Goal: Task Accomplishment & Management: Manage account settings

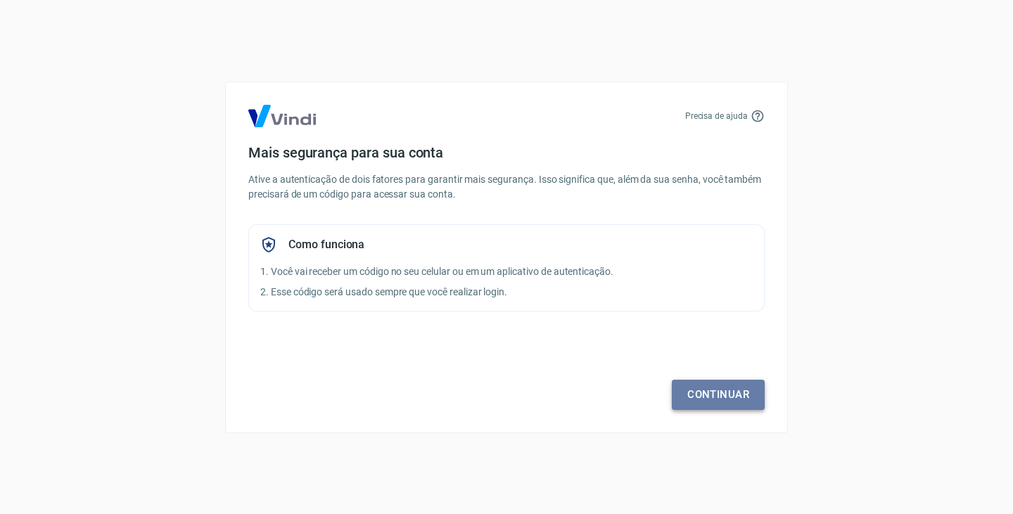
click at [728, 394] on link "Continuar" at bounding box center [718, 395] width 93 height 30
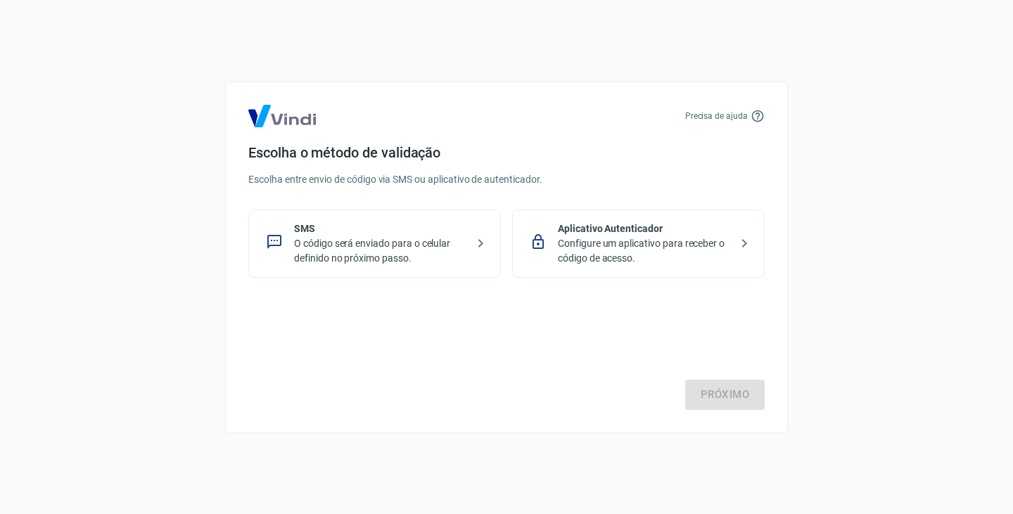
click at [423, 240] on p "O código será enviado para o celular definido no próximo passo." at bounding box center [380, 251] width 172 height 30
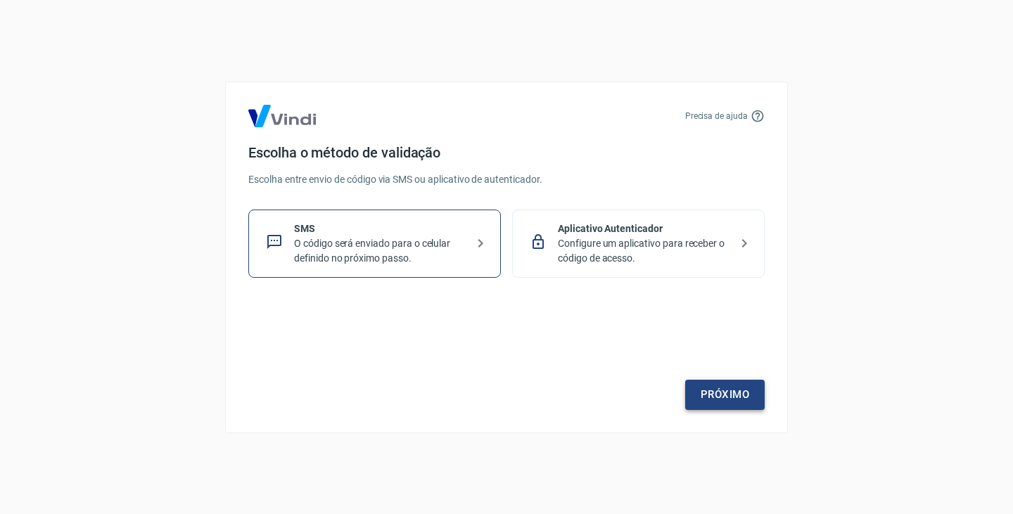
click at [701, 394] on link "Próximo" at bounding box center [724, 395] width 79 height 30
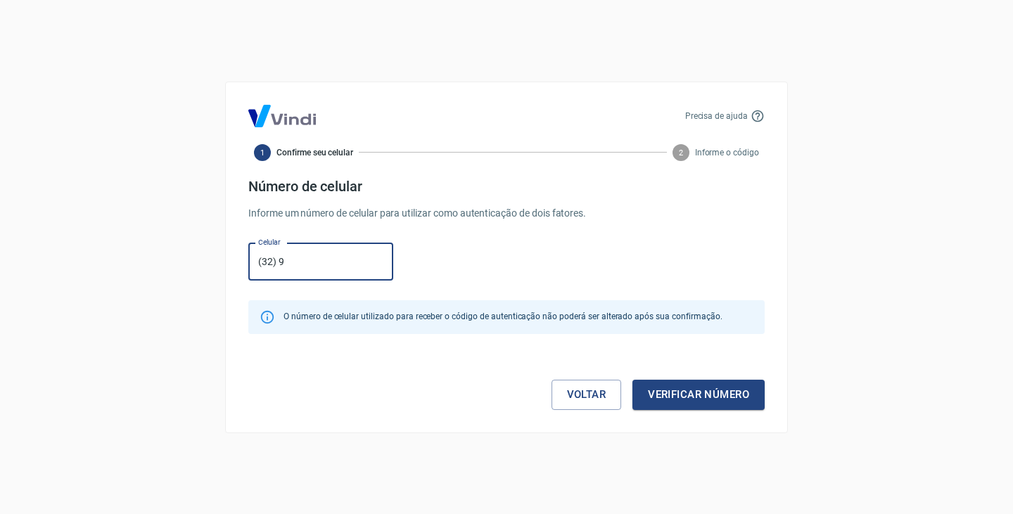
type input "(32) 99963-2537"
click at [664, 389] on button "Verificar número" at bounding box center [698, 395] width 132 height 30
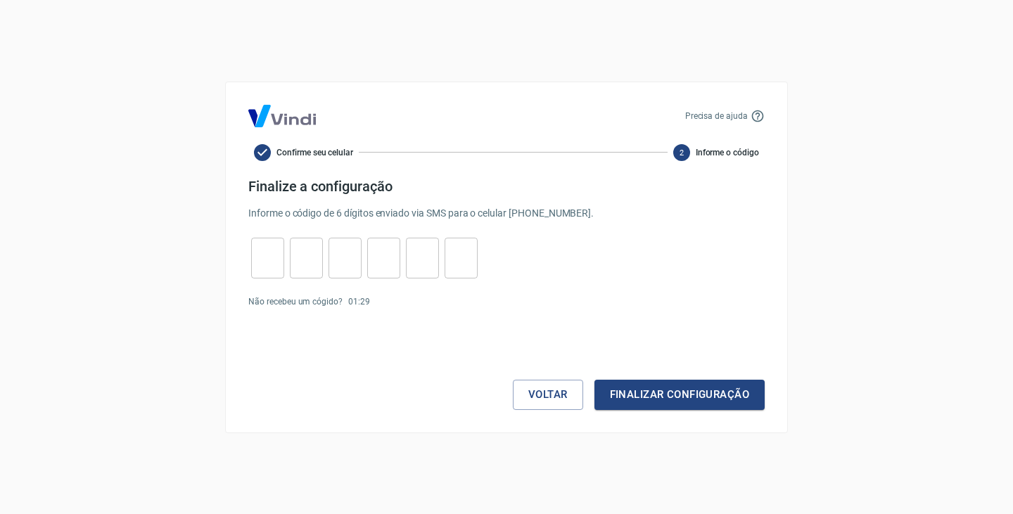
click at [281, 261] on input "tel" at bounding box center [267, 258] width 33 height 30
type input "1"
type input "7"
type input "5"
type input "3"
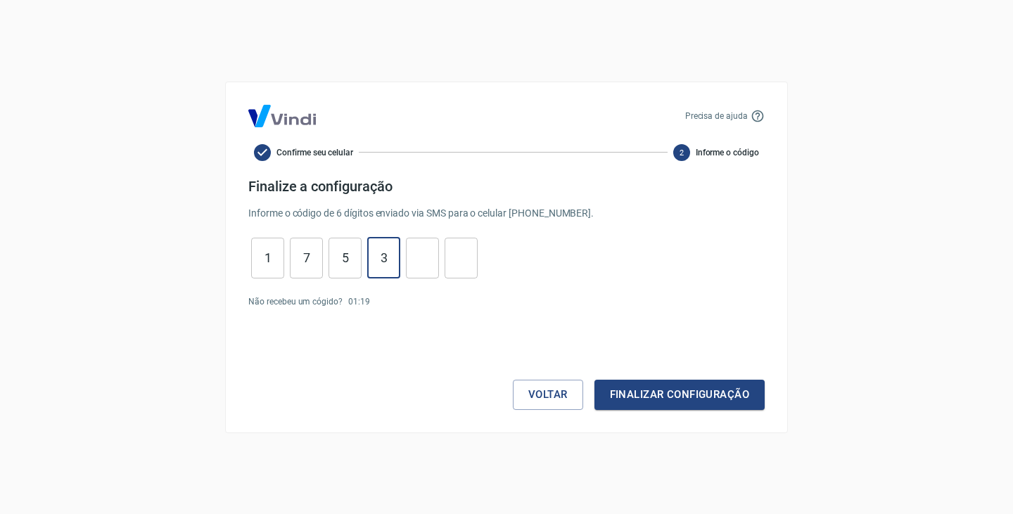
type input "3"
type input "9"
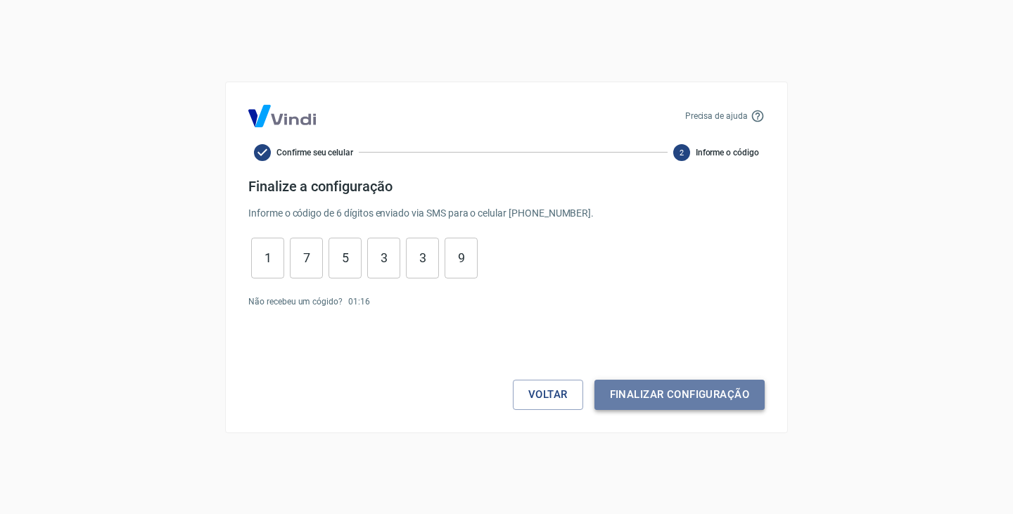
click at [703, 400] on button "Finalizar configuração" at bounding box center [679, 395] width 170 height 30
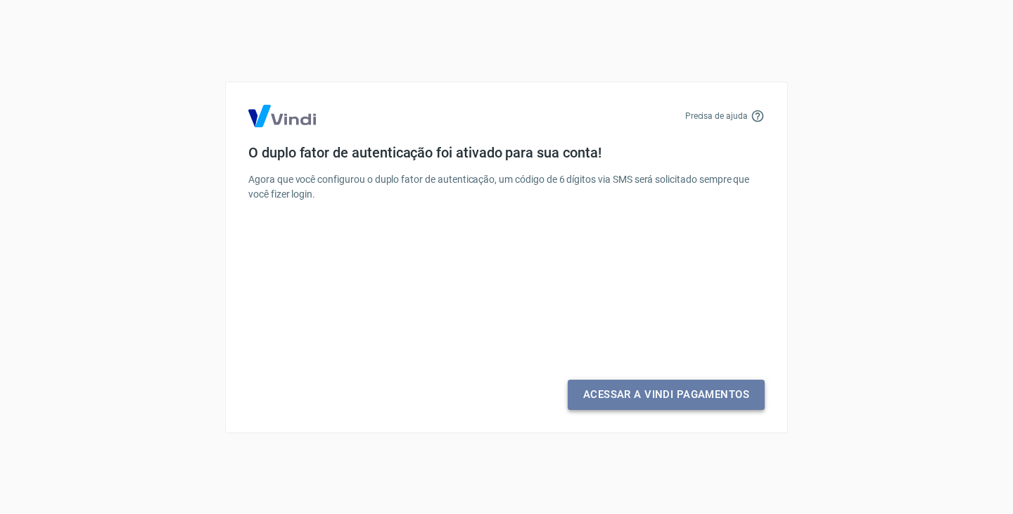
click at [610, 389] on link "Acessar a Vindi Pagamentos" at bounding box center [665, 395] width 197 height 30
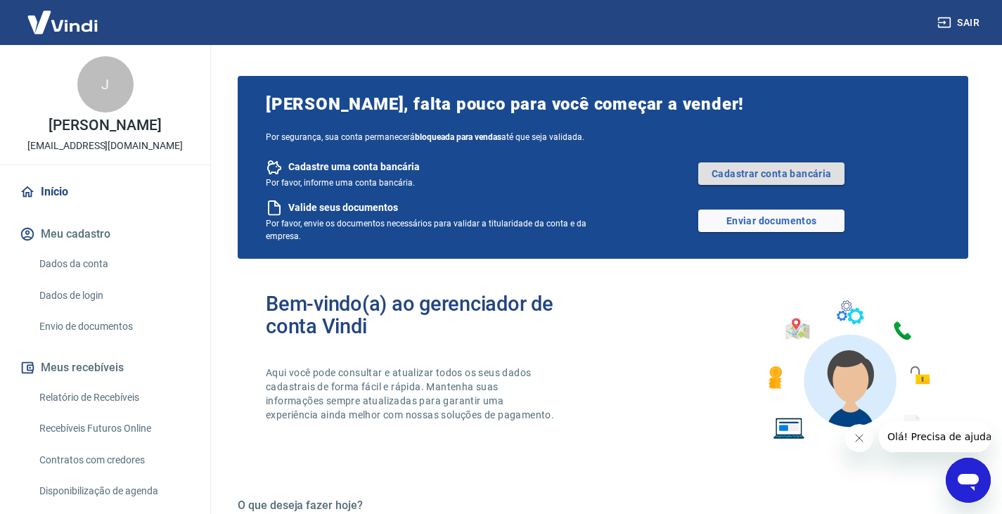
click at [747, 168] on link "Cadastrar conta bancária" at bounding box center [771, 173] width 146 height 23
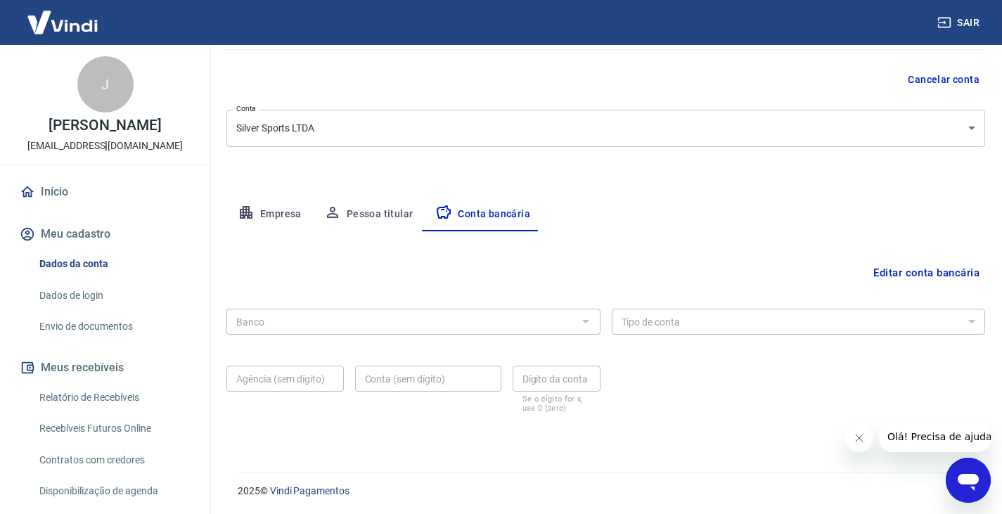
scroll to position [127, 0]
click at [265, 217] on button "Empresa" at bounding box center [269, 213] width 86 height 34
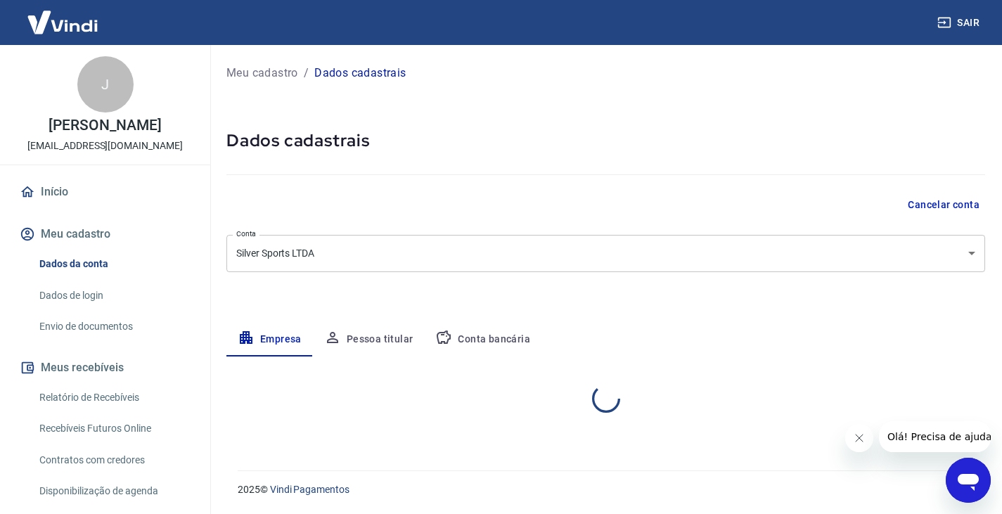
scroll to position [0, 0]
select select "MG"
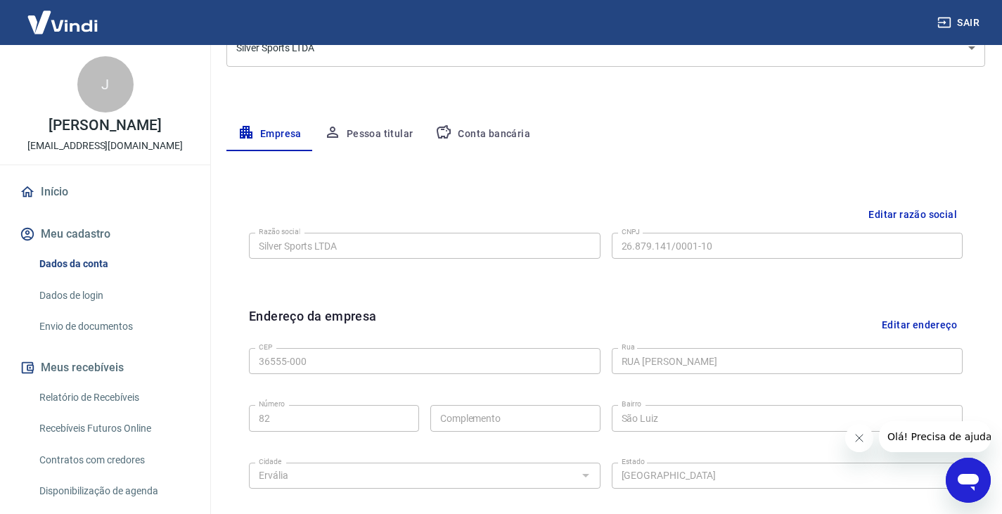
scroll to position [211, 0]
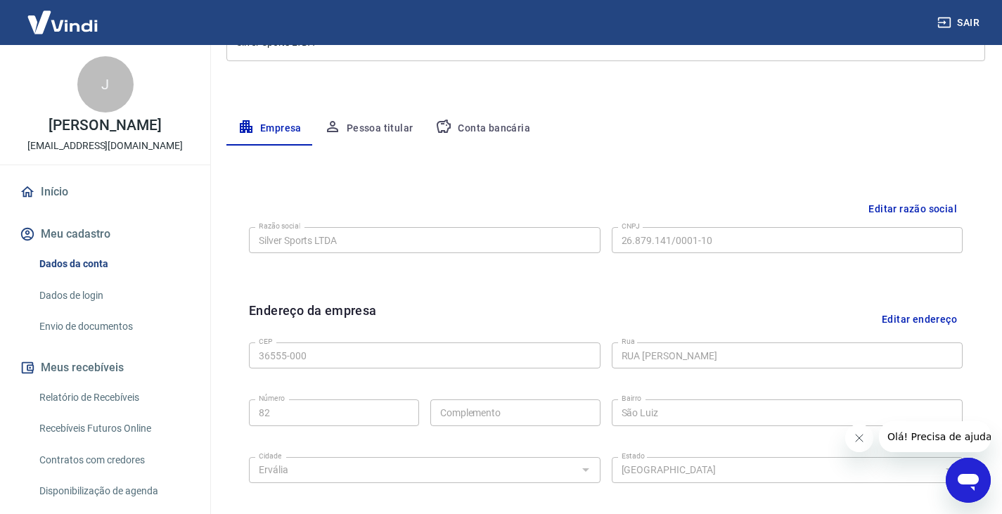
click at [467, 138] on button "Conta bancária" at bounding box center [482, 129] width 117 height 34
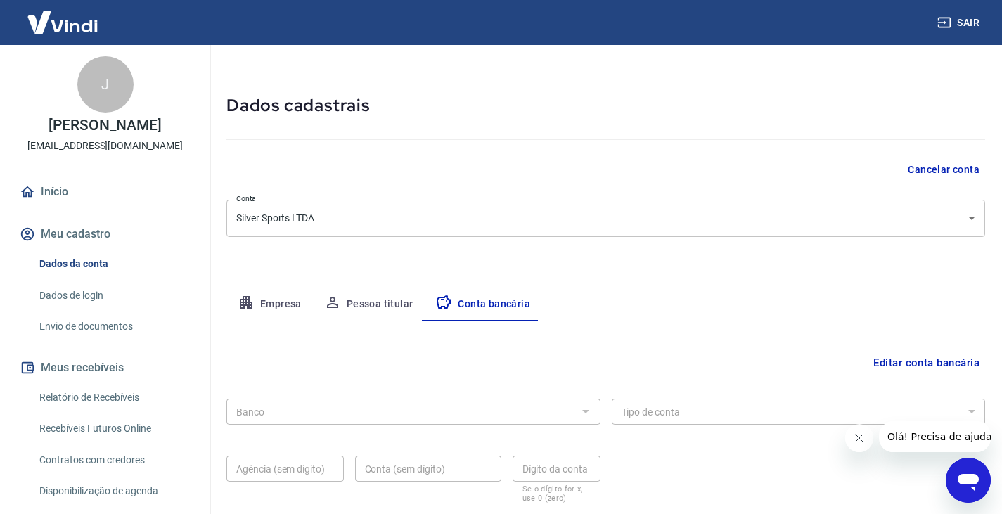
scroll to position [127, 0]
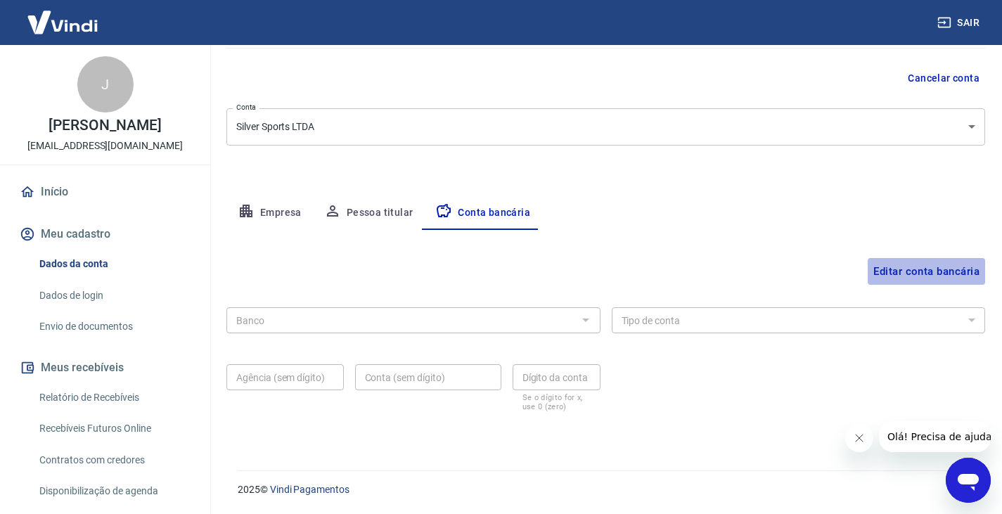
click at [923, 266] on button "Editar conta bancária" at bounding box center [926, 271] width 117 height 27
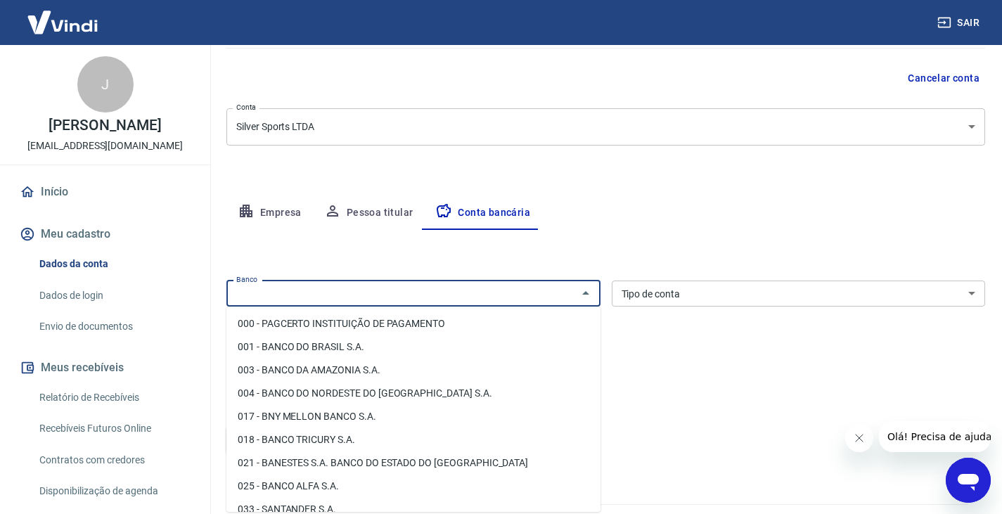
click at [374, 291] on input "Banco" at bounding box center [402, 294] width 342 height 18
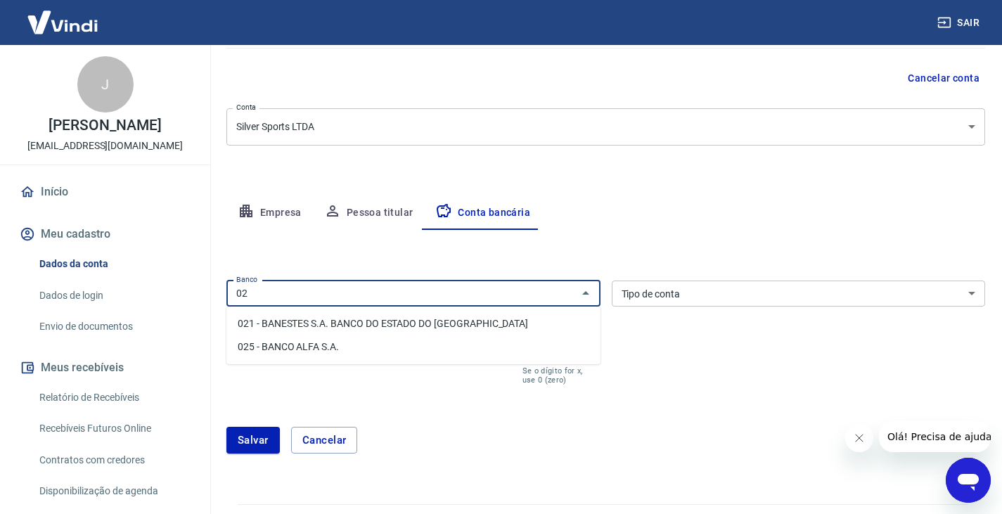
type input "0"
click at [328, 323] on li "260 - Nu Pagamentos S.A." at bounding box center [413, 323] width 374 height 23
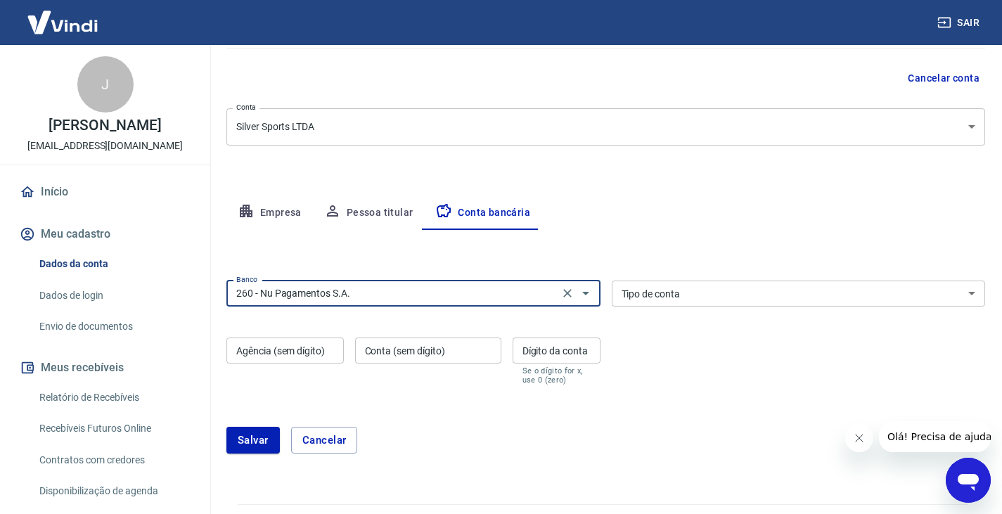
type input "260 - Nu Pagamentos S.A."
click at [634, 298] on select "Conta Corrente Conta Poupança" at bounding box center [799, 294] width 374 height 26
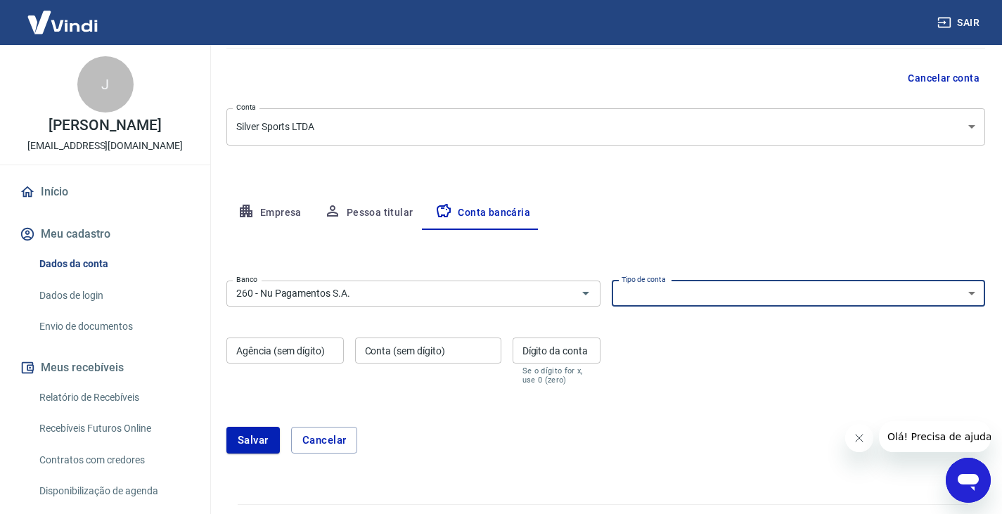
select select "3"
click at [612, 281] on select "Conta Corrente Conta Poupança" at bounding box center [799, 294] width 374 height 26
click at [328, 359] on input "Agência (sem dígito)" at bounding box center [284, 351] width 117 height 26
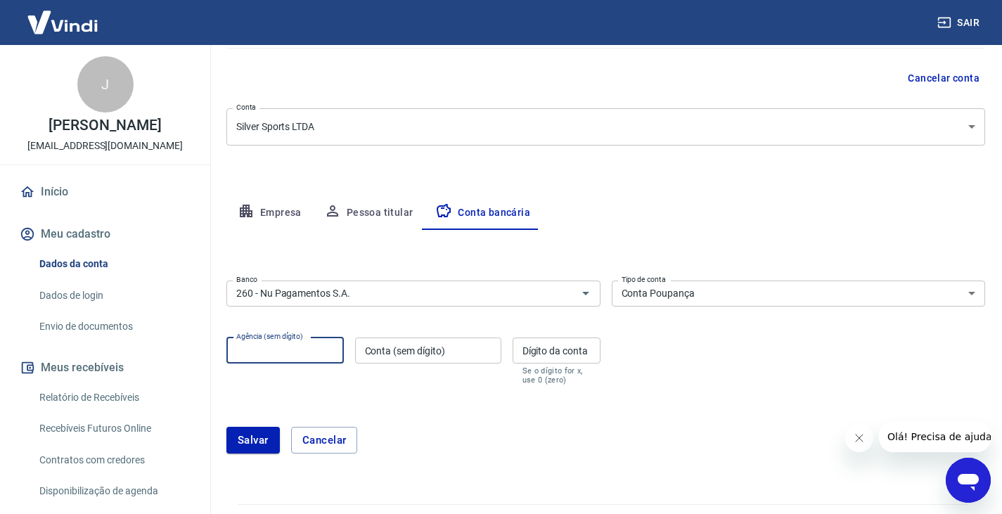
type input "0001"
click at [386, 354] on input "Conta (sem dígito)" at bounding box center [428, 351] width 146 height 26
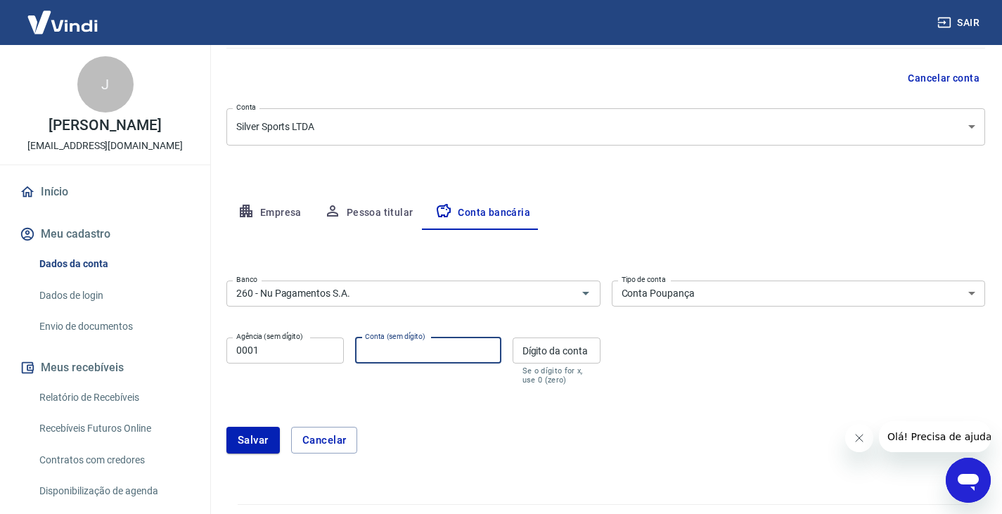
type input "23414773"
click at [520, 351] on input "Dígito da conta" at bounding box center [557, 351] width 88 height 26
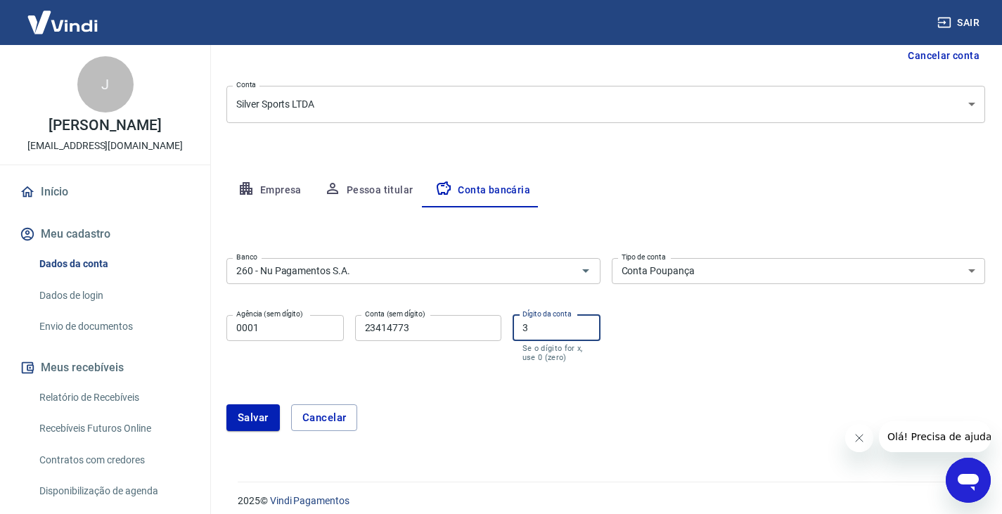
scroll to position [160, 0]
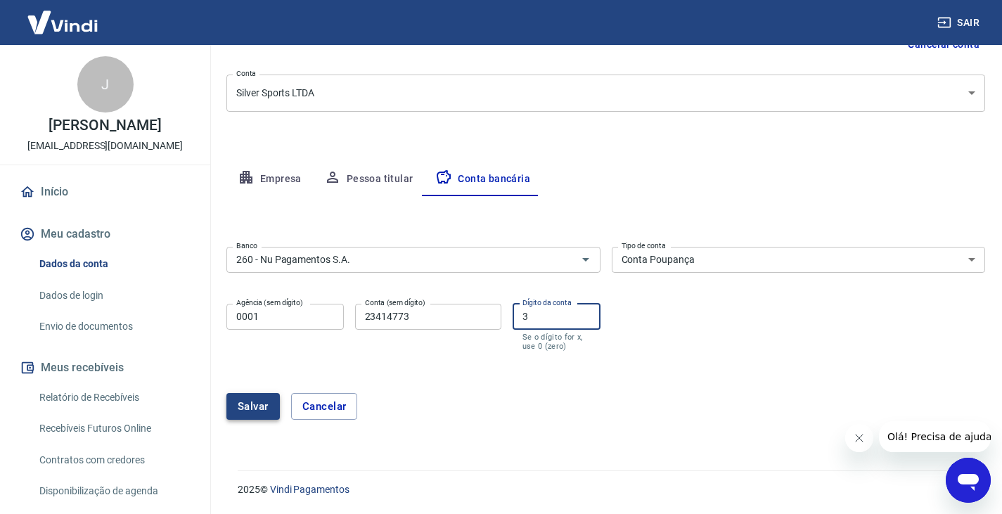
type input "3"
click at [274, 414] on button "Salvar" at bounding box center [252, 406] width 53 height 27
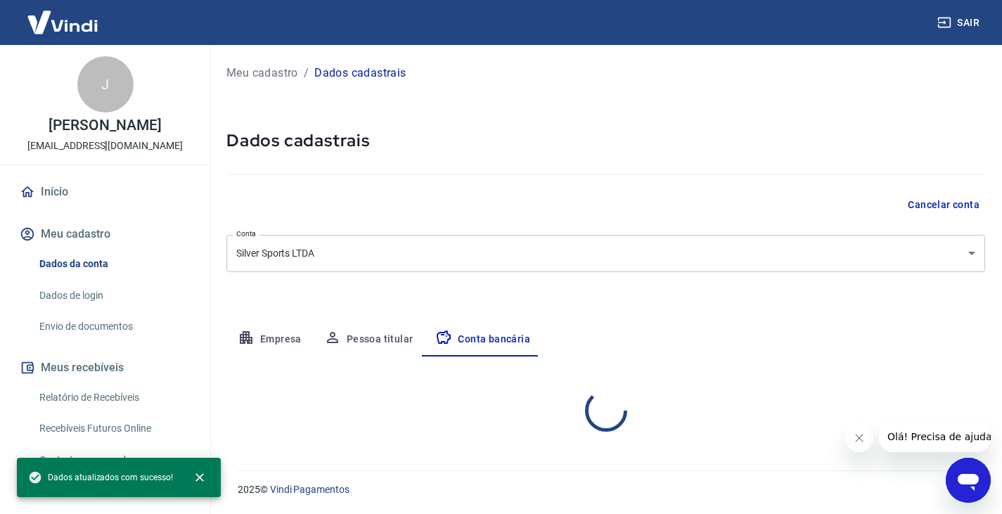
scroll to position [0, 0]
select select "3"
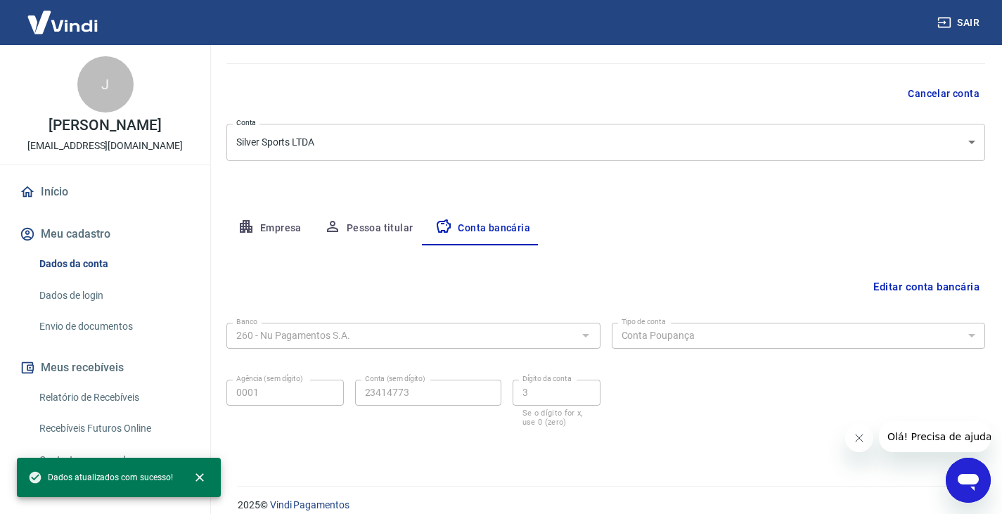
scroll to position [127, 0]
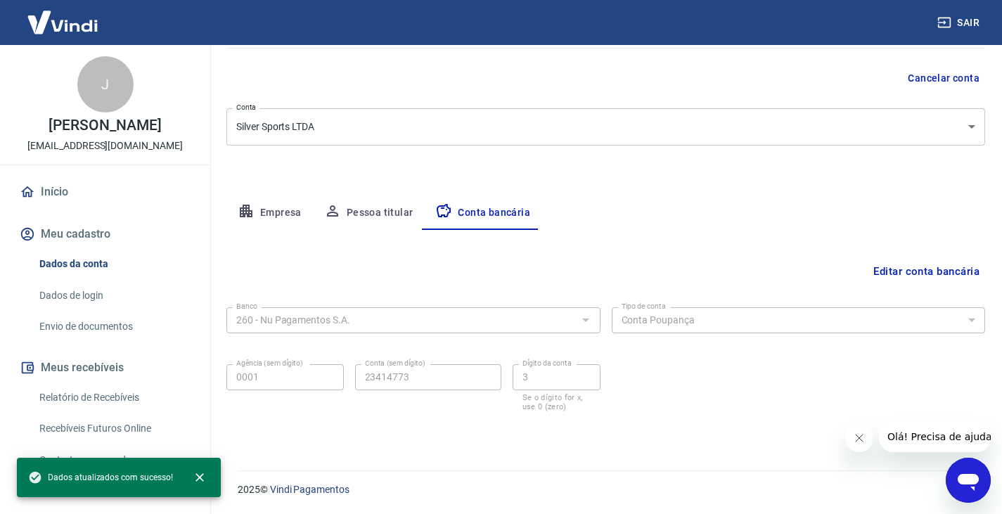
click at [898, 274] on button "Editar conta bancária" at bounding box center [926, 271] width 117 height 27
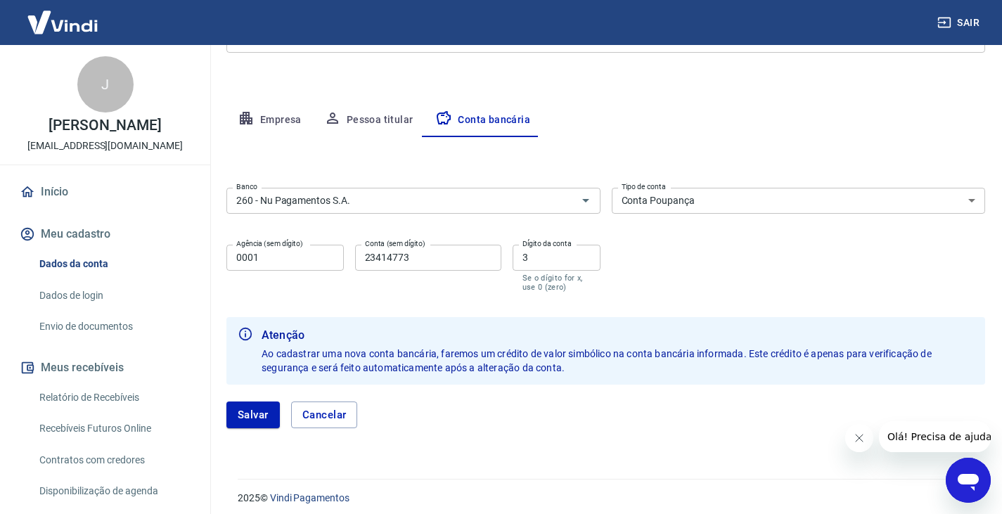
scroll to position [228, 0]
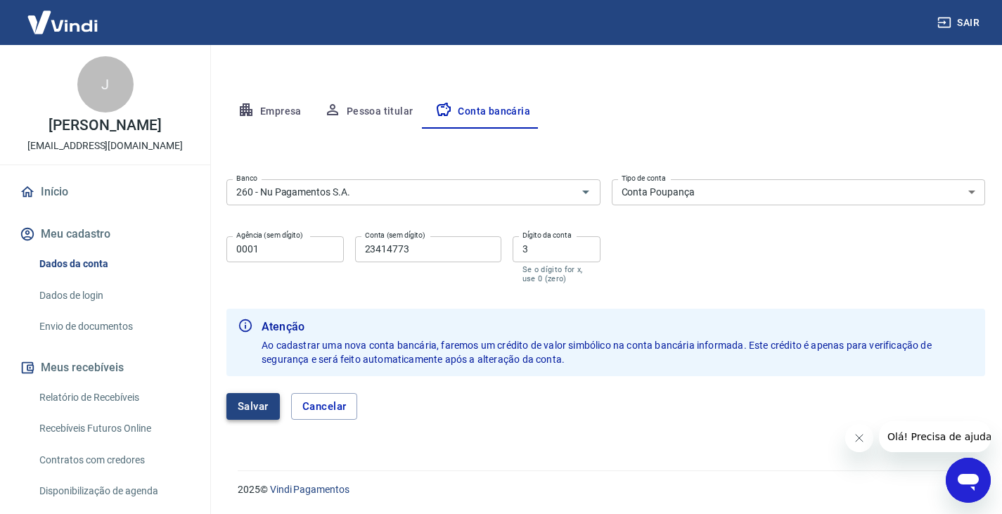
click at [257, 398] on button "Salvar" at bounding box center [252, 406] width 53 height 27
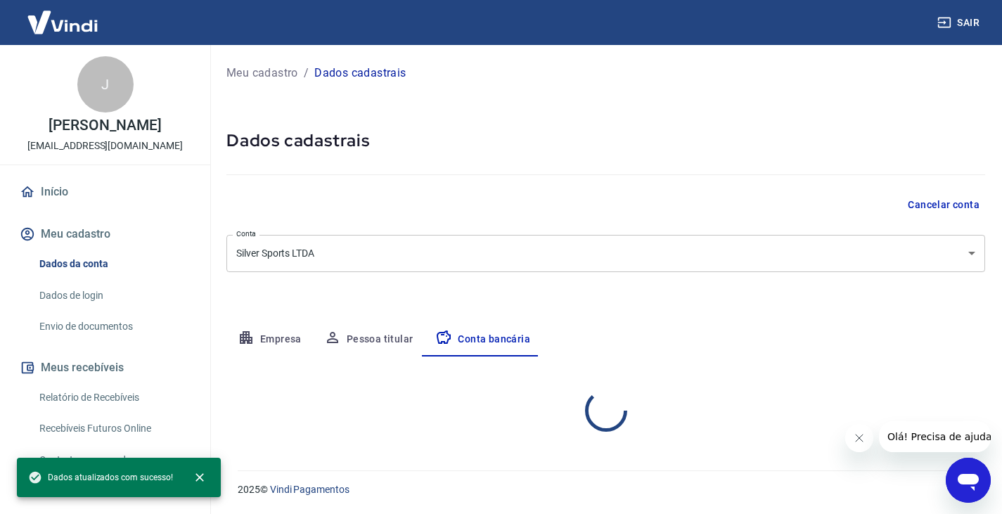
scroll to position [0, 0]
select select "3"
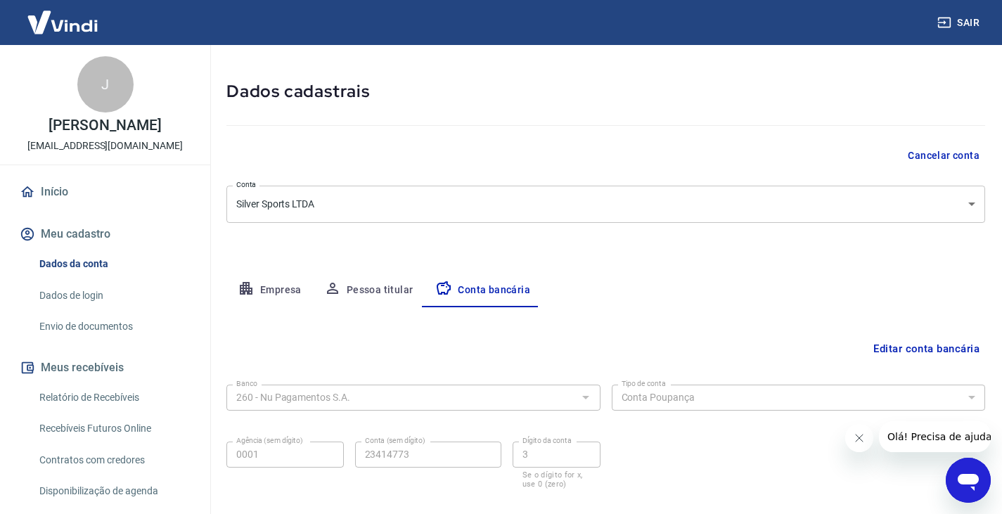
scroll to position [127, 0]
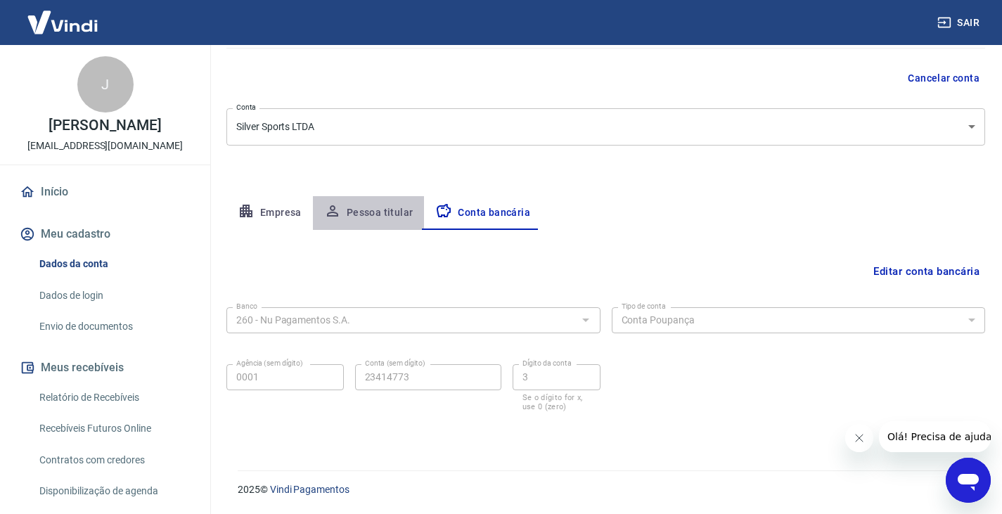
click at [371, 207] on button "Pessoa titular" at bounding box center [369, 213] width 112 height 34
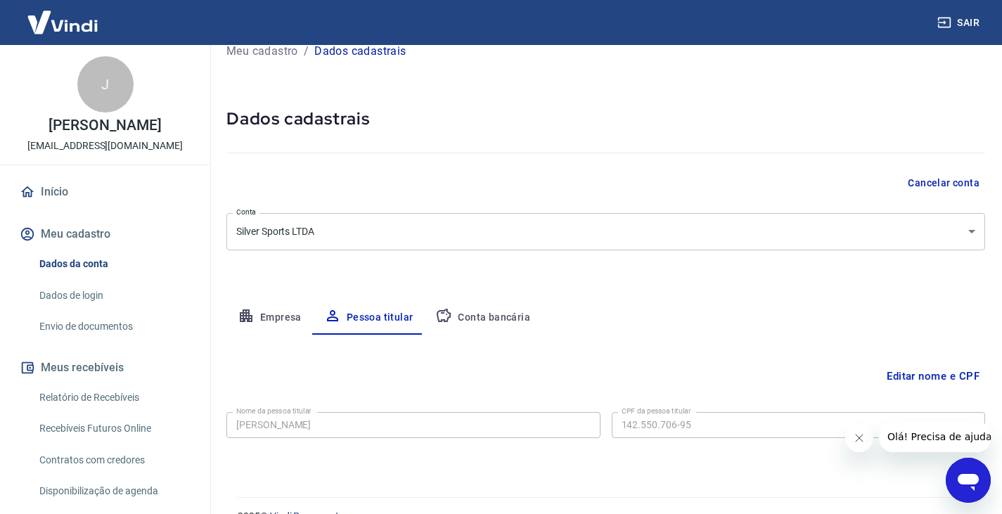
scroll to position [49, 0]
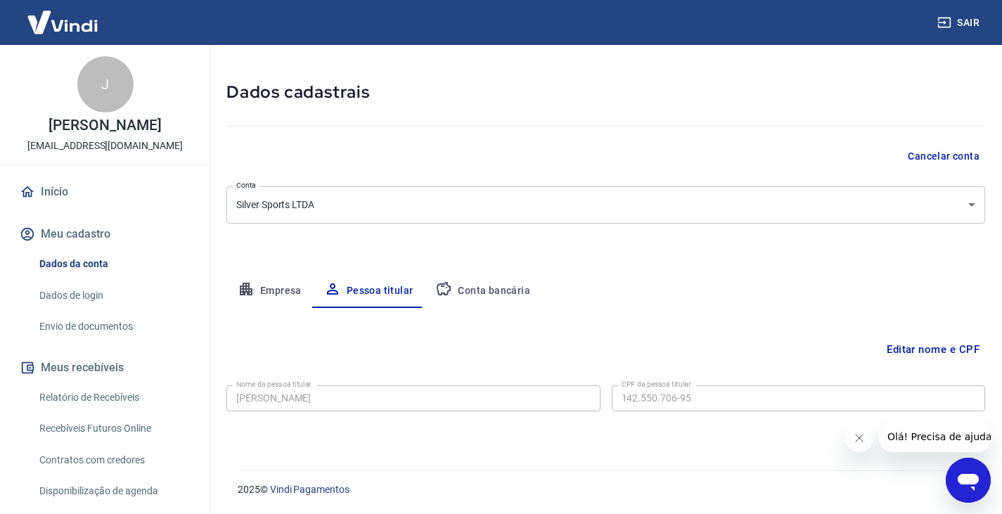
click at [269, 296] on button "Empresa" at bounding box center [269, 291] width 86 height 34
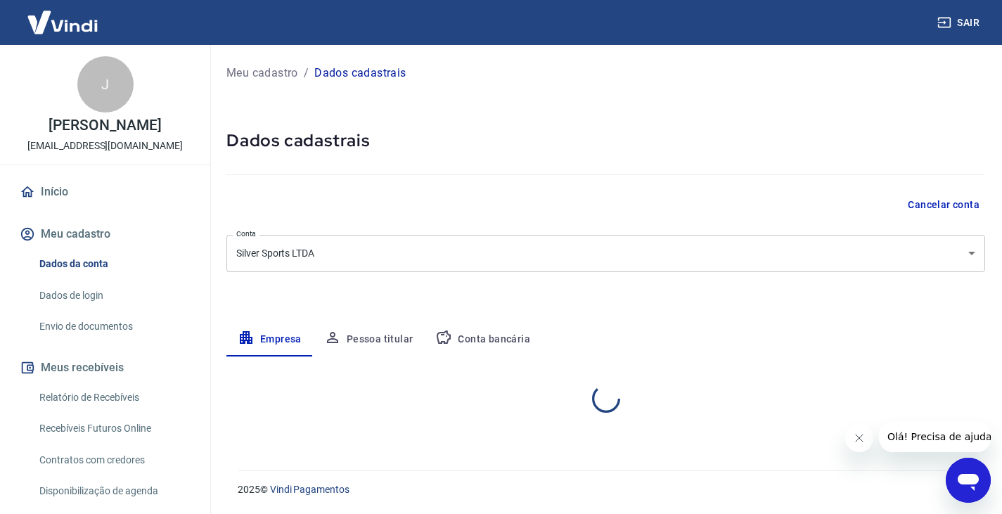
scroll to position [0, 0]
select select "MG"
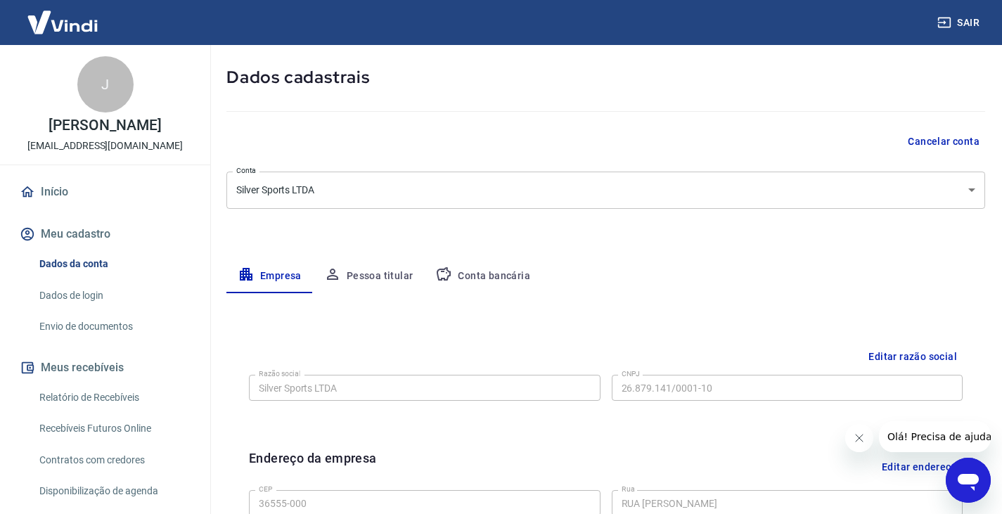
scroll to position [211, 0]
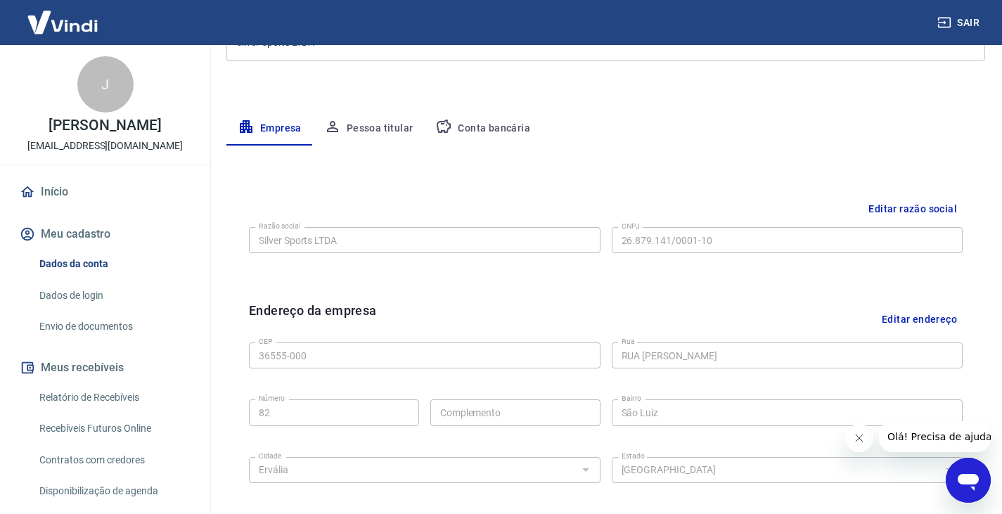
click at [107, 380] on button "Meus recebíveis" at bounding box center [105, 367] width 176 height 31
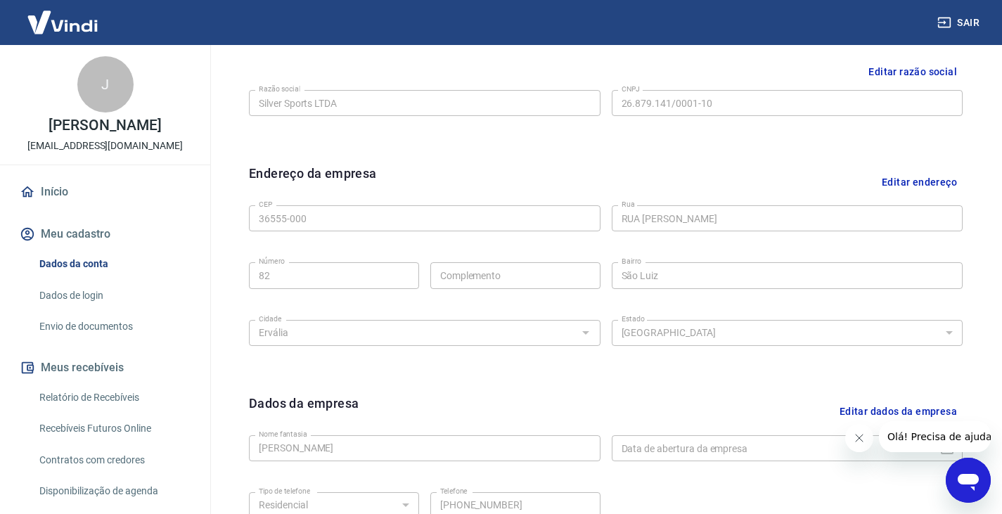
scroll to position [352, 0]
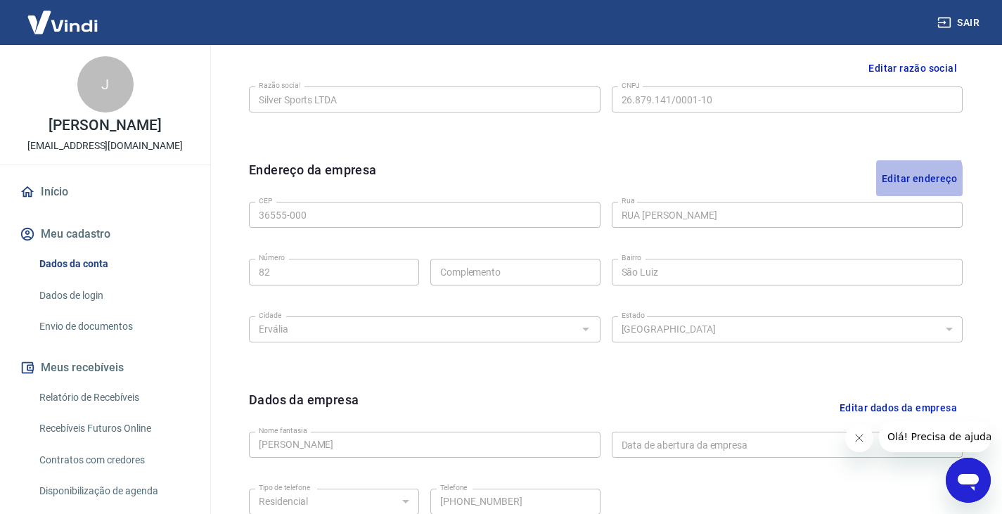
click at [894, 181] on button "Editar endereço" at bounding box center [919, 178] width 86 height 36
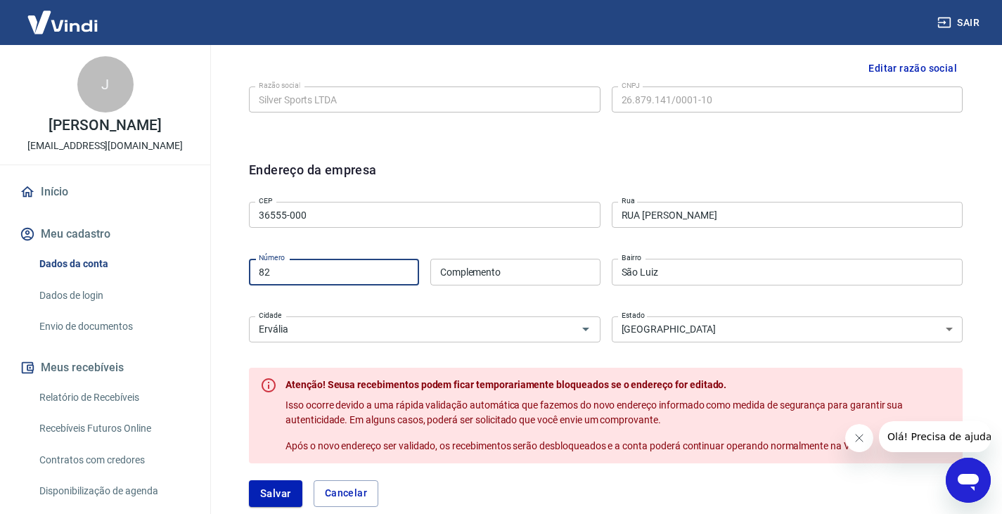
drag, startPoint x: 316, startPoint y: 272, endPoint x: 191, endPoint y: 282, distance: 125.5
type input "115"
click at [492, 243] on div "CEP 36555-000 CEP Rua RUA OTÁVIO BELO Rua Número 115 Número Complemento Complem…" at bounding box center [606, 270] width 714 height 148
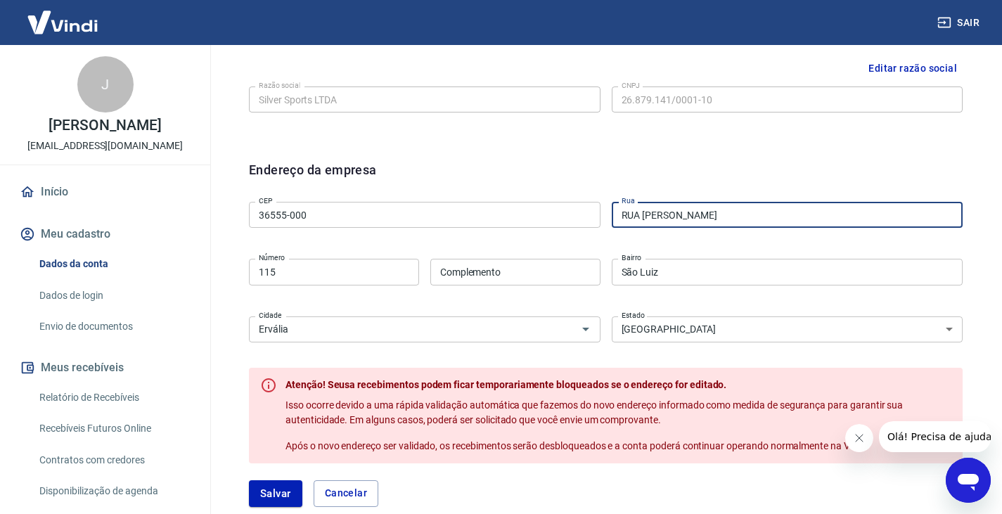
drag, startPoint x: 689, startPoint y: 217, endPoint x: 626, endPoint y: 219, distance: 63.3
click at [626, 219] on input "RUA OTÁVIO BELO" at bounding box center [788, 215] width 352 height 26
type input "RUA NOSSA SENHORA DO CARMO"
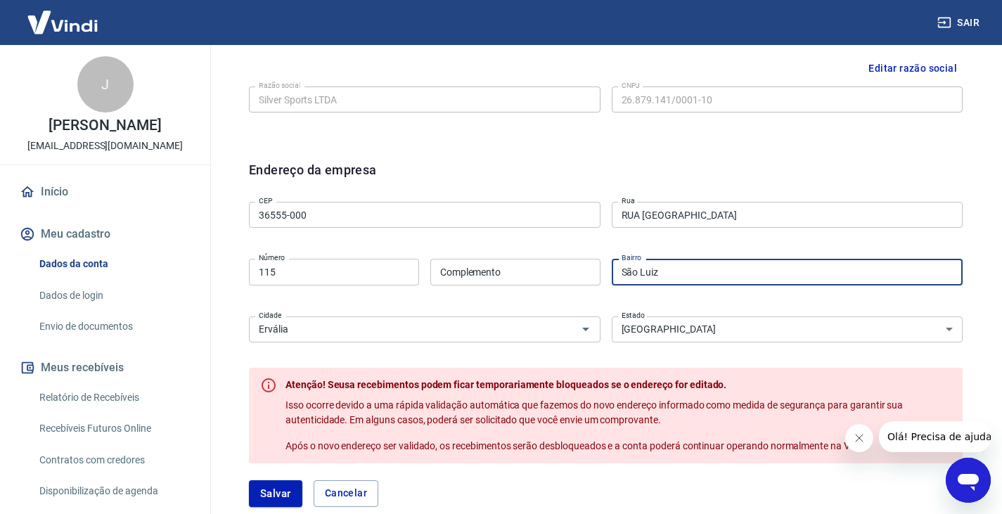
click at [701, 275] on input "São Luiz" at bounding box center [788, 272] width 352 height 26
drag, startPoint x: 680, startPoint y: 275, endPoint x: 643, endPoint y: 284, distance: 38.4
click at [643, 284] on input "São Luiz" at bounding box center [788, 272] width 352 height 26
type input "São Pedro"
click at [585, 244] on div "CEP 36555-000 CEP Rua RUA NOSSA SENHORA DO CARMO Rua Número 115 Número Compleme…" at bounding box center [606, 270] width 714 height 148
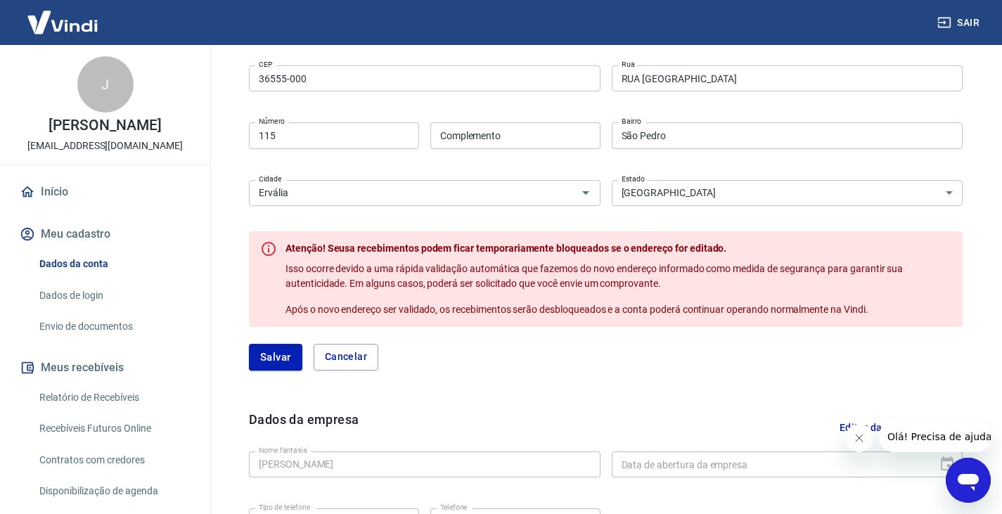
scroll to position [492, 0]
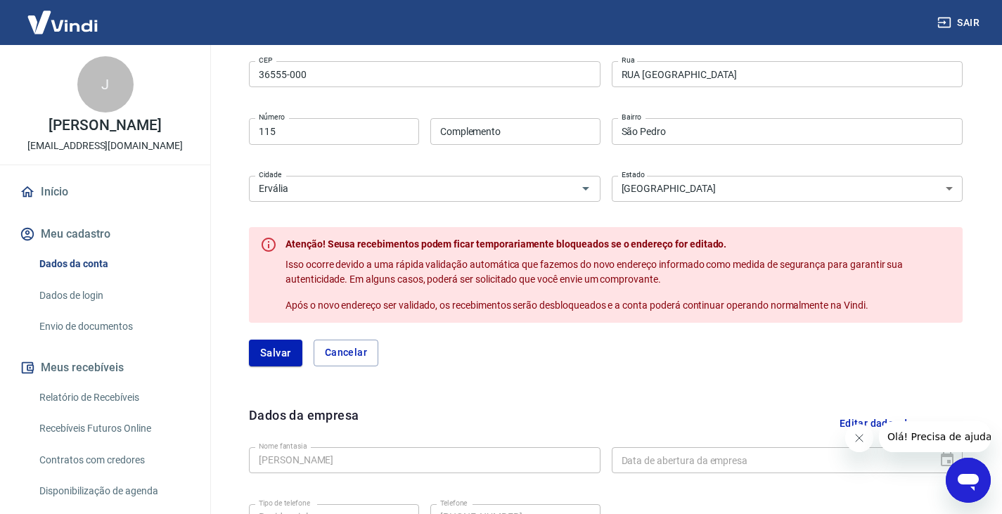
click at [265, 349] on button "Salvar" at bounding box center [275, 353] width 53 height 27
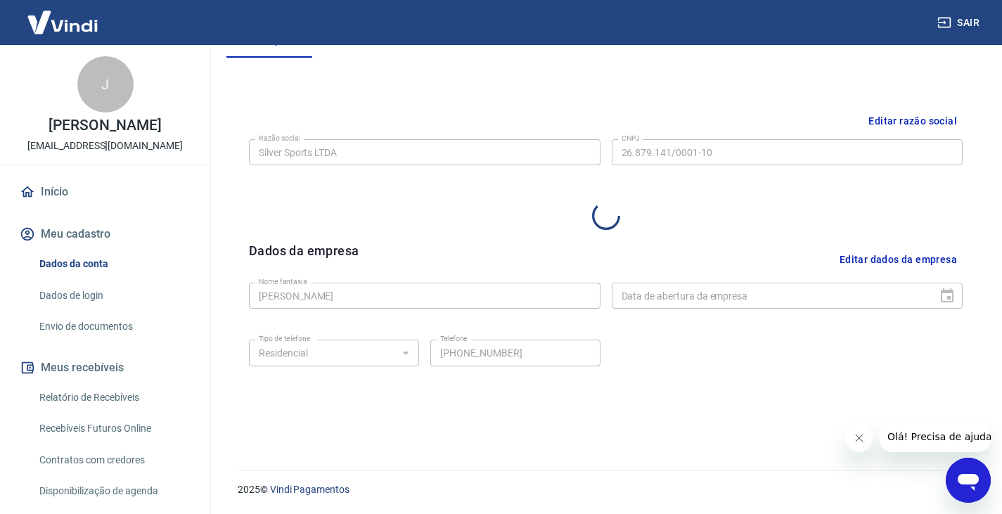
select select "MG"
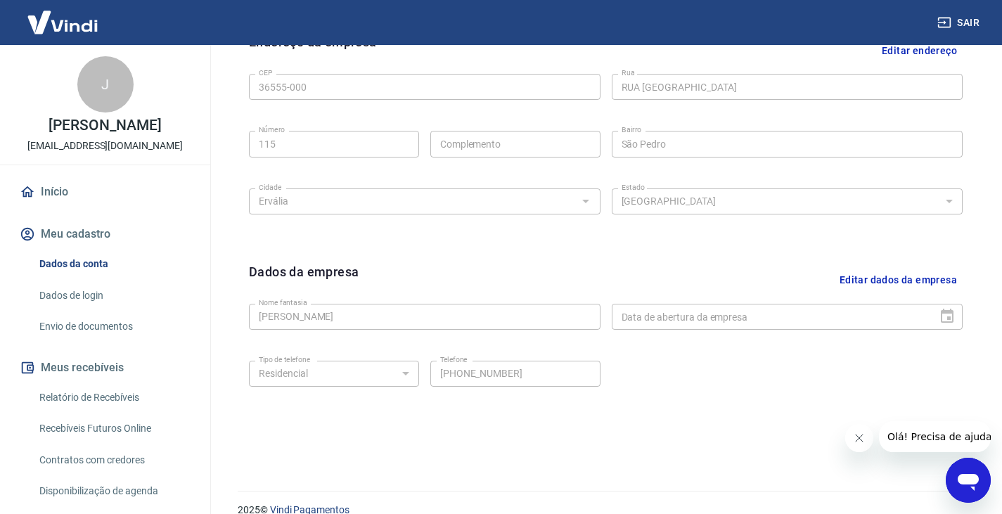
scroll to position [500, 0]
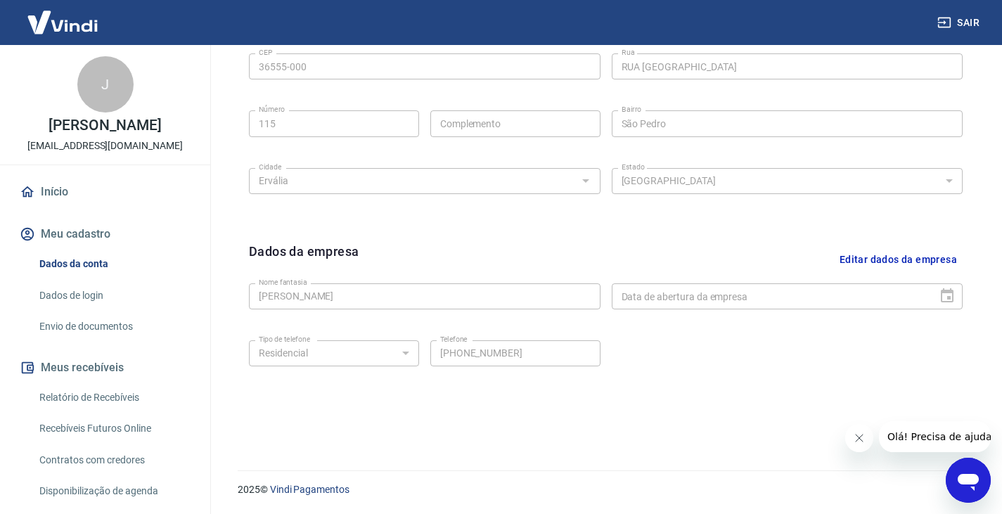
click at [114, 333] on link "Envio de documentos" at bounding box center [114, 326] width 160 height 29
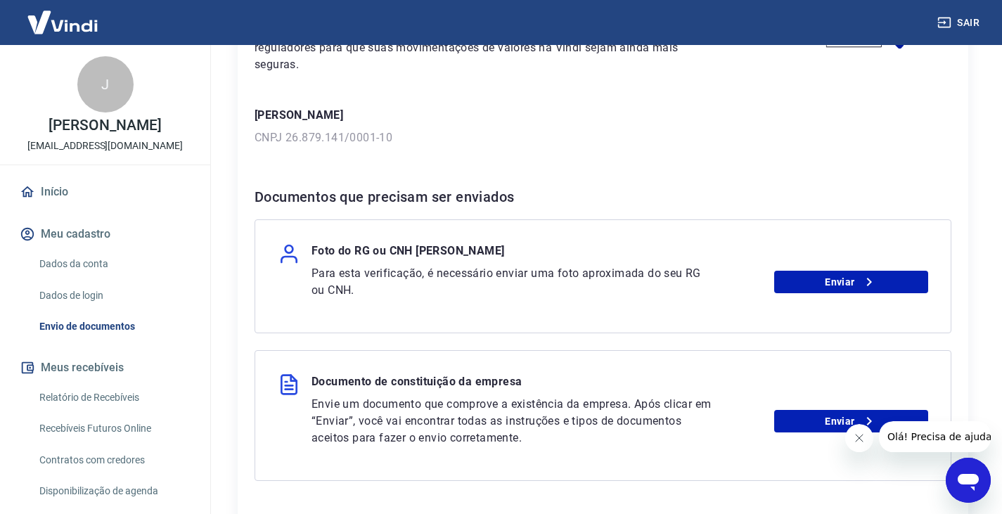
scroll to position [211, 0]
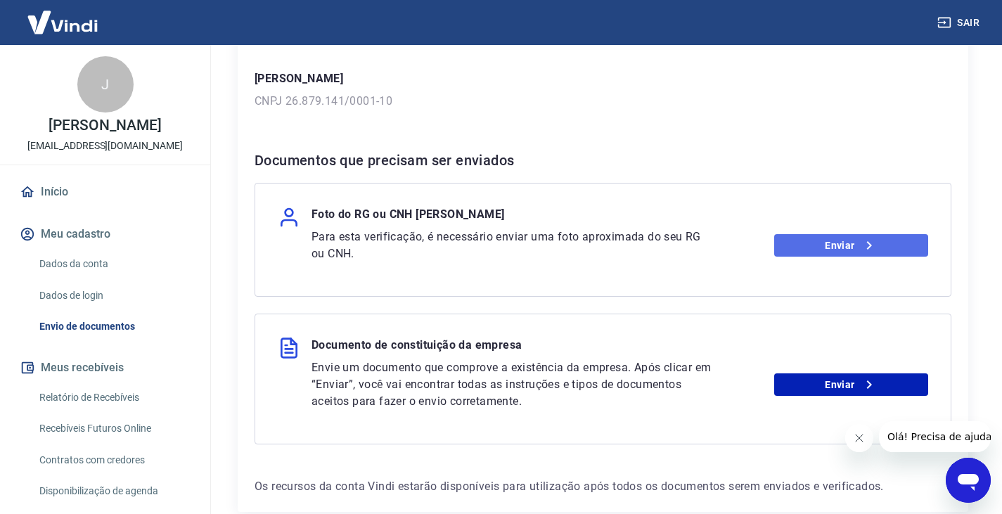
click at [822, 245] on link "Enviar" at bounding box center [851, 245] width 154 height 23
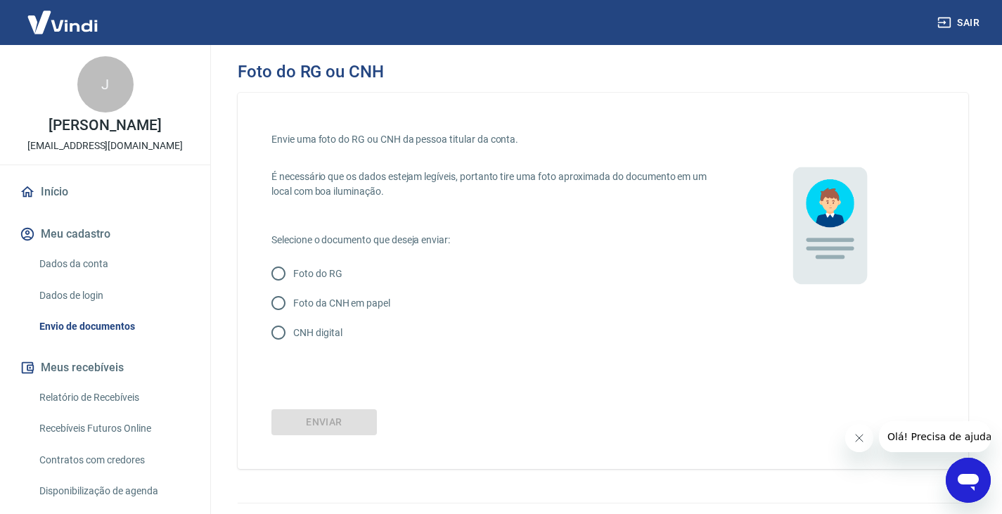
click at [318, 279] on p "Foto do RG" at bounding box center [317, 273] width 49 height 15
click at [293, 279] on input "Foto do RG" at bounding box center [279, 274] width 30 height 30
radio input "true"
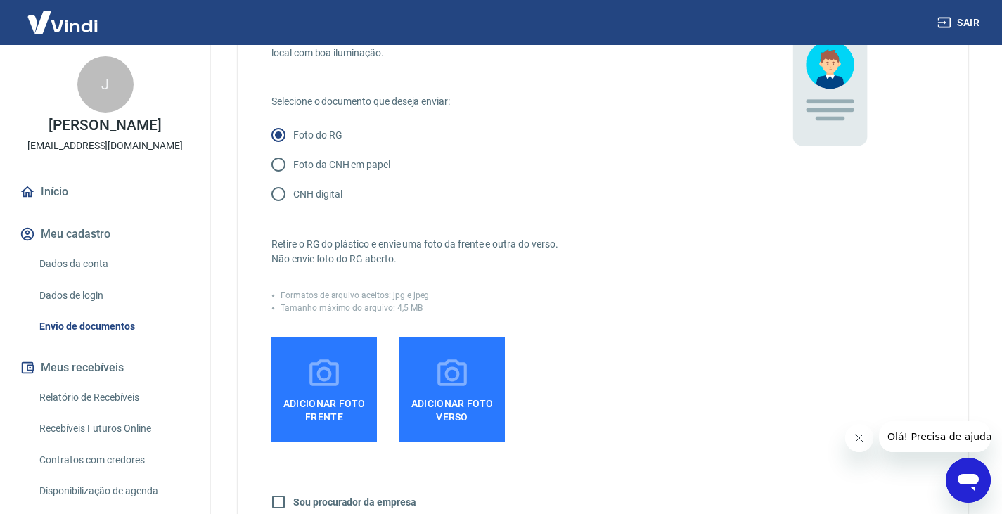
scroll to position [141, 0]
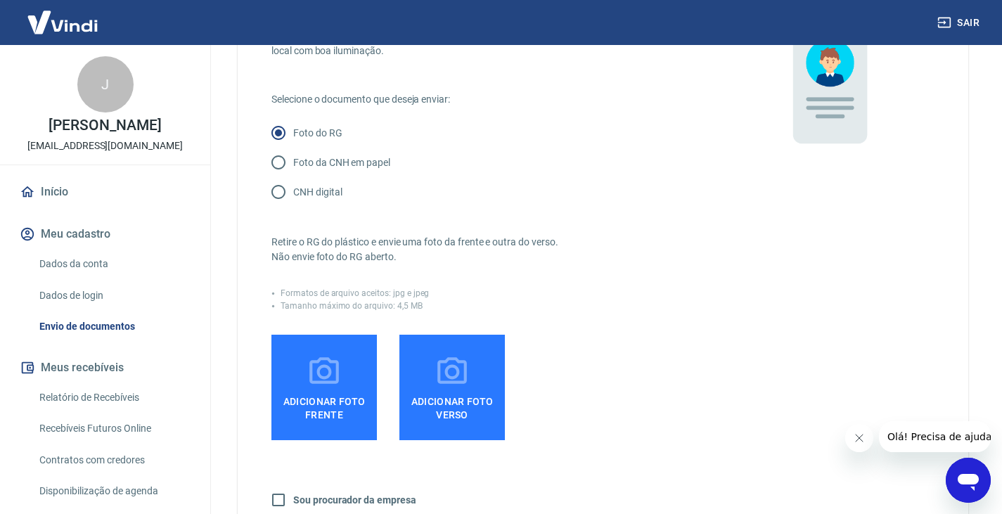
click at [345, 359] on label "Adicionar foto frente" at bounding box center [323, 387] width 105 height 105
click at [0, 0] on input "Adicionar foto frente" at bounding box center [0, 0] width 0 height 0
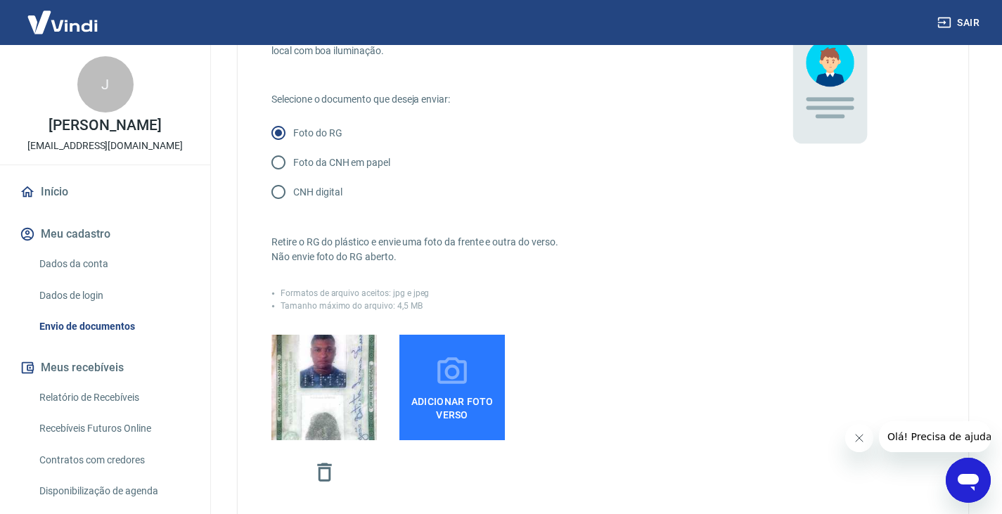
click at [451, 392] on span "Adicionar foto verso" at bounding box center [452, 406] width 94 height 32
click at [0, 0] on input "Adicionar foto verso" at bounding box center [0, 0] width 0 height 0
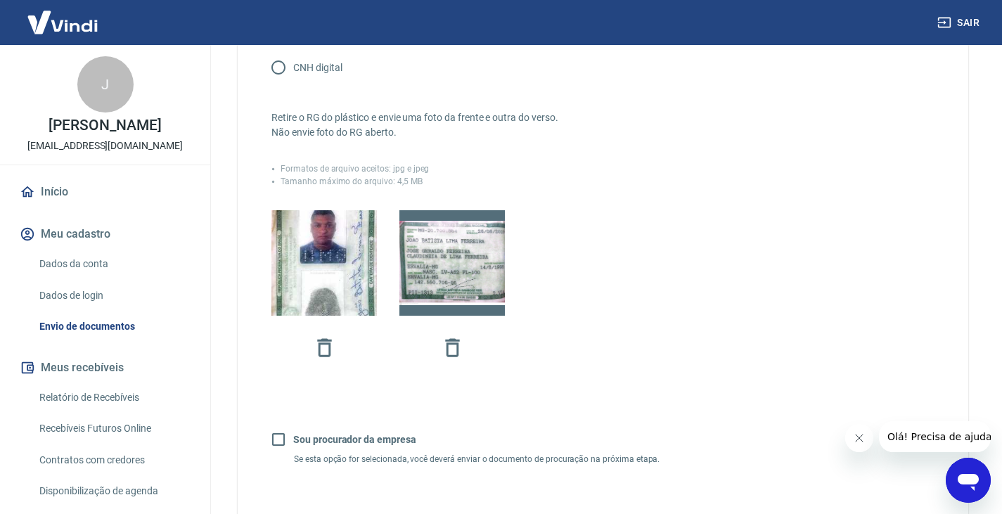
scroll to position [414, 0]
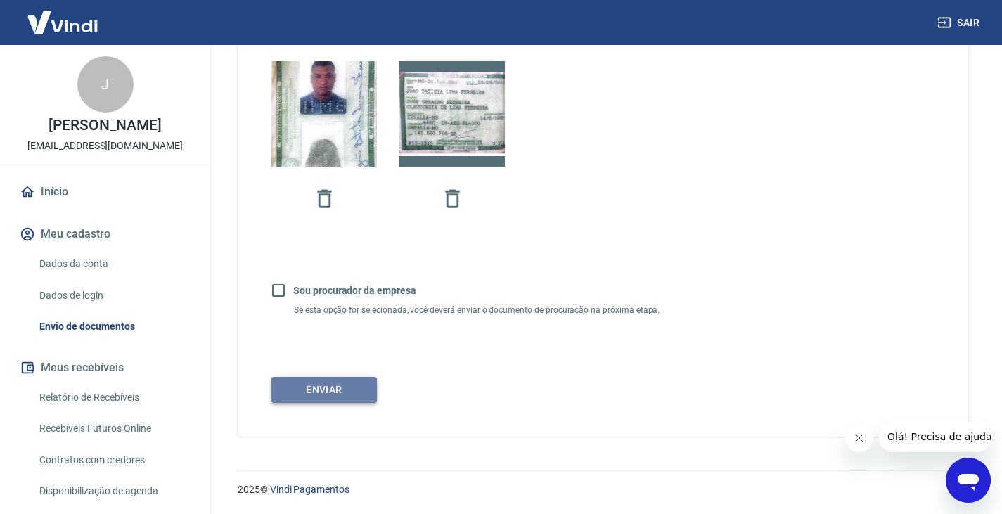
click at [342, 394] on button "Enviar" at bounding box center [323, 390] width 105 height 26
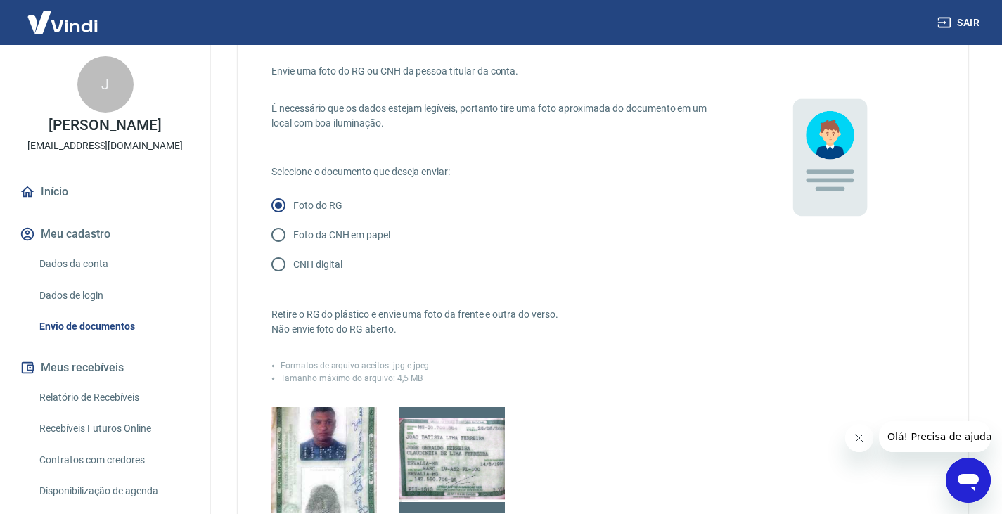
scroll to position [63, 0]
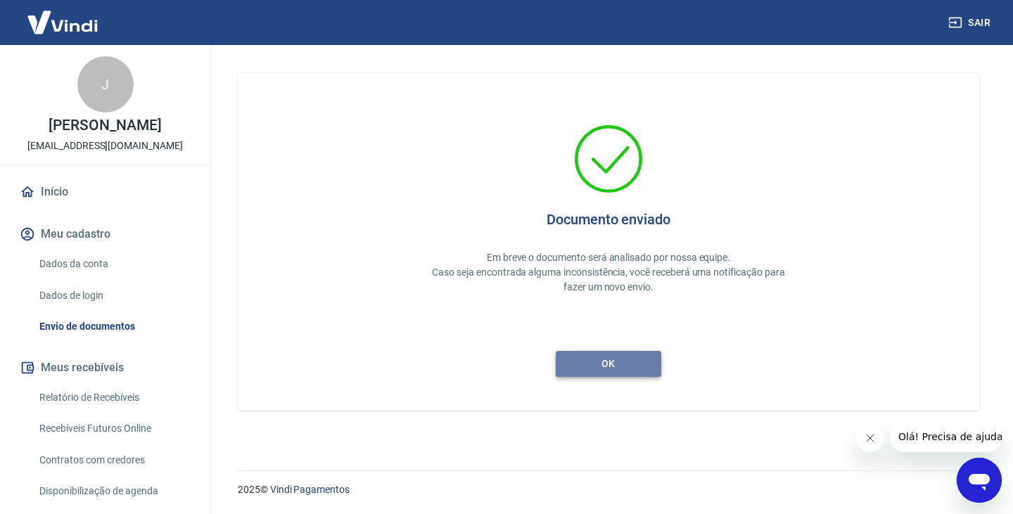
click at [590, 366] on button "ok" at bounding box center [607, 364] width 105 height 26
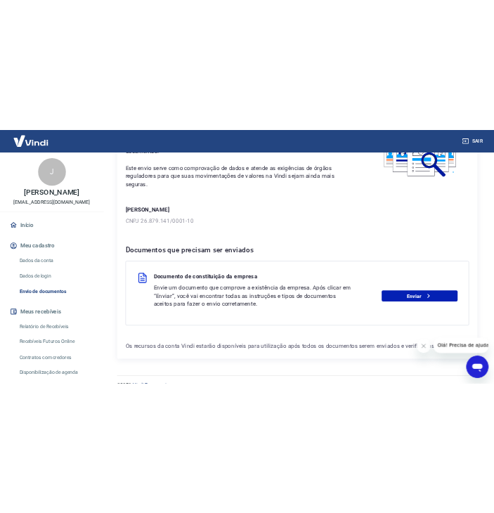
scroll to position [141, 0]
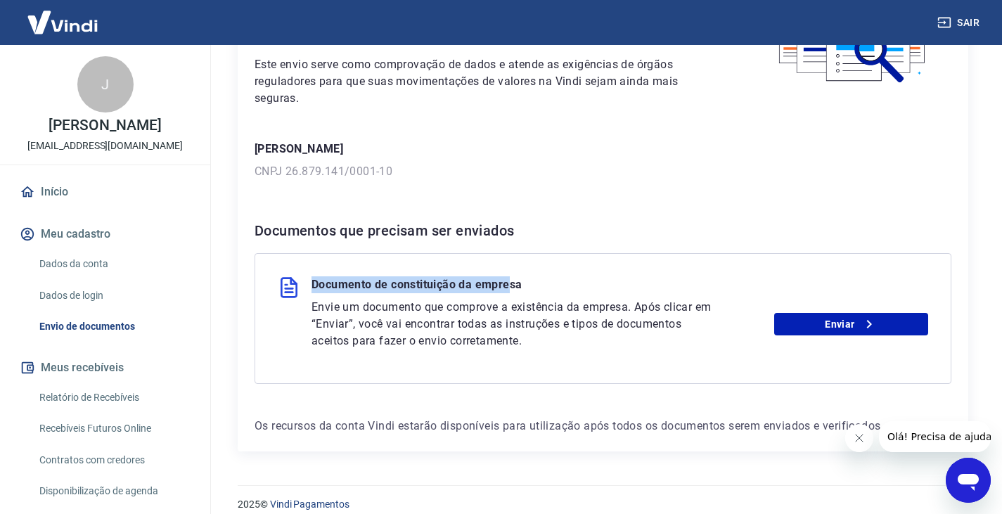
drag, startPoint x: 314, startPoint y: 281, endPoint x: 713, endPoint y: 326, distance: 401.3
click at [523, 263] on div "Documento de constituição da empresa Envie um documento que comprove a existênc…" at bounding box center [603, 318] width 697 height 131
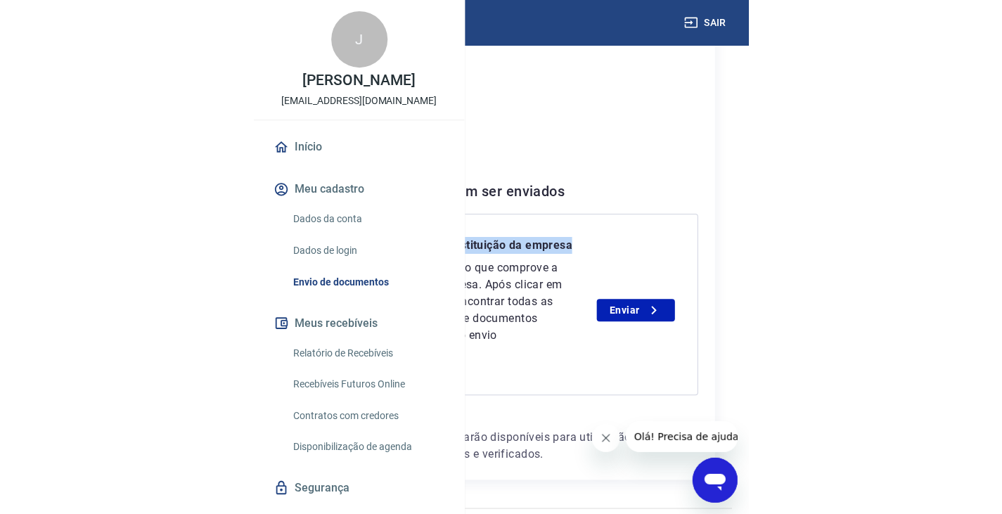
scroll to position [155, 0]
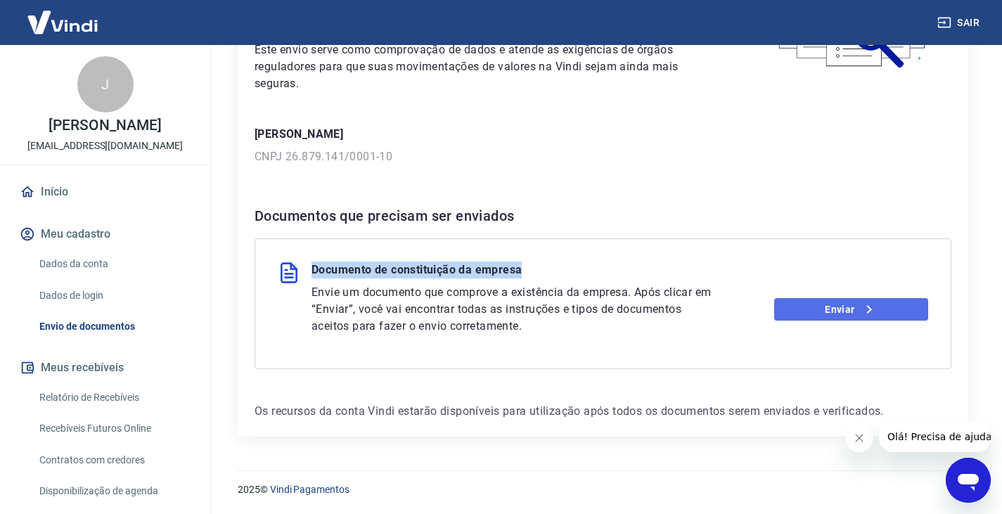
click at [783, 305] on link "Enviar" at bounding box center [851, 309] width 154 height 23
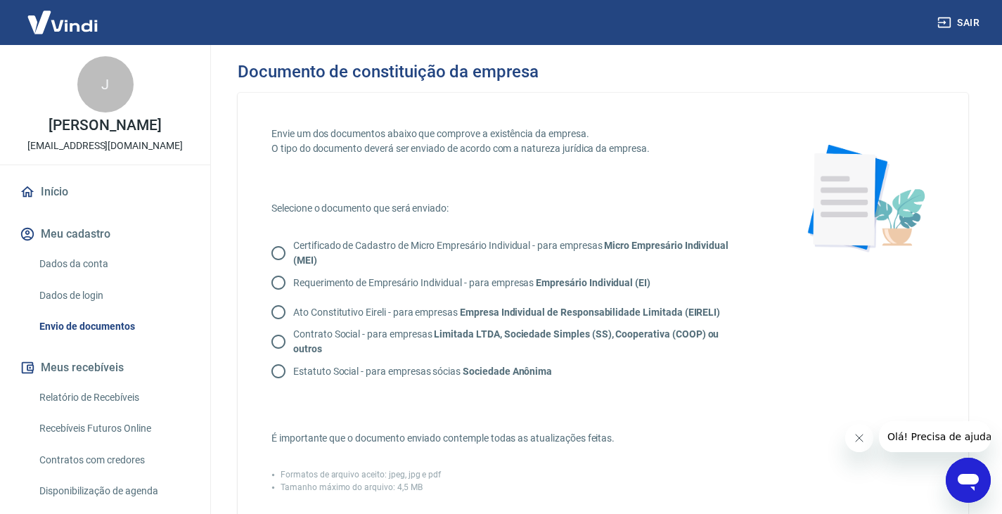
click at [450, 250] on p "Certificado de Cadastro de Micro Empresário Individual - para empresas Micro Em…" at bounding box center [521, 253] width 456 height 30
click at [293, 250] on input "Certificado de Cadastro de Micro Empresário Individual - para empresas Micro Em…" at bounding box center [279, 253] width 30 height 30
radio input "true"
click at [483, 340] on strong "Limitada LTDA, Sociedade Simples (SS), Cooperativa (COOP) ou outros" at bounding box center [505, 341] width 425 height 26
click at [293, 340] on input "Contrato Social - para empresas Limitada LTDA, Sociedade Simples (SS), Cooperat…" at bounding box center [279, 342] width 30 height 30
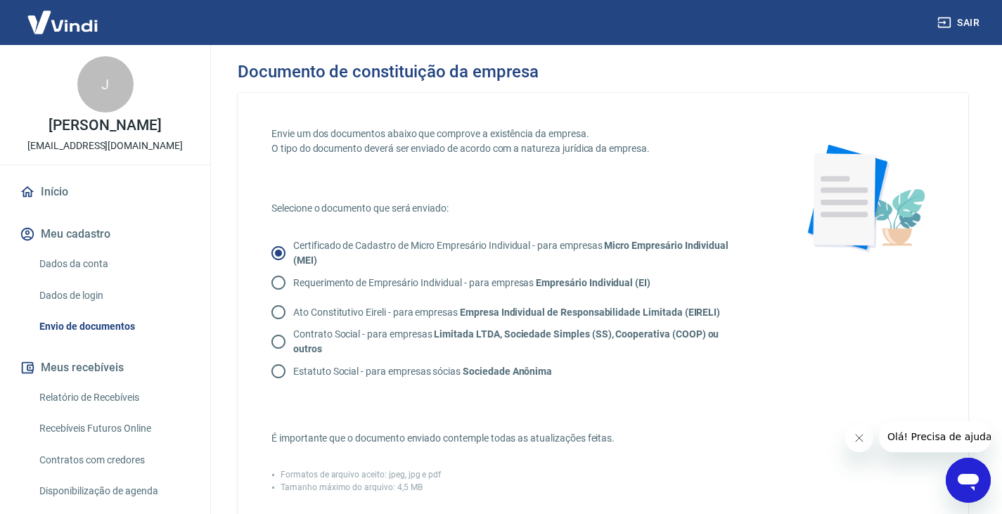
radio input "true"
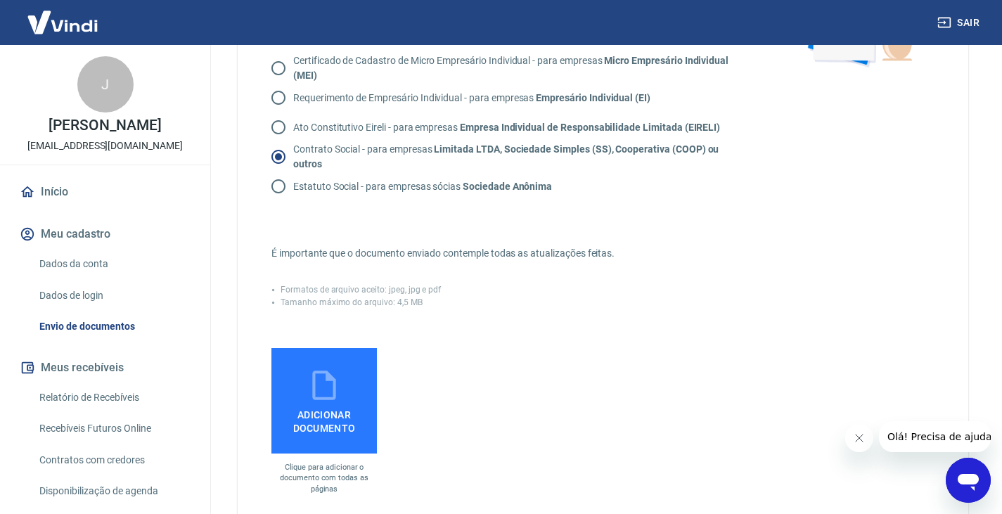
scroll to position [211, 0]
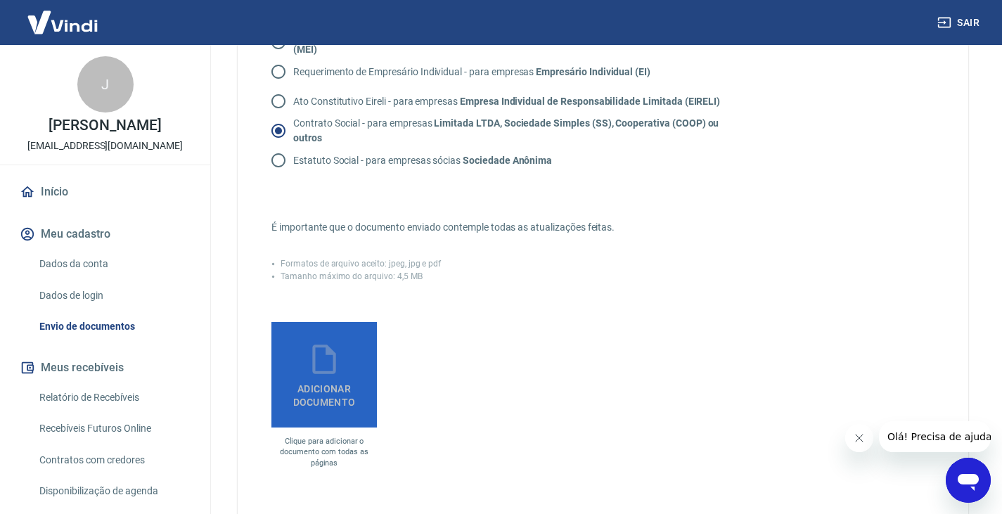
click at [355, 366] on label "Adicionar documento" at bounding box center [323, 374] width 105 height 105
click at [0, 0] on input "Adicionar documento" at bounding box center [0, 0] width 0 height 0
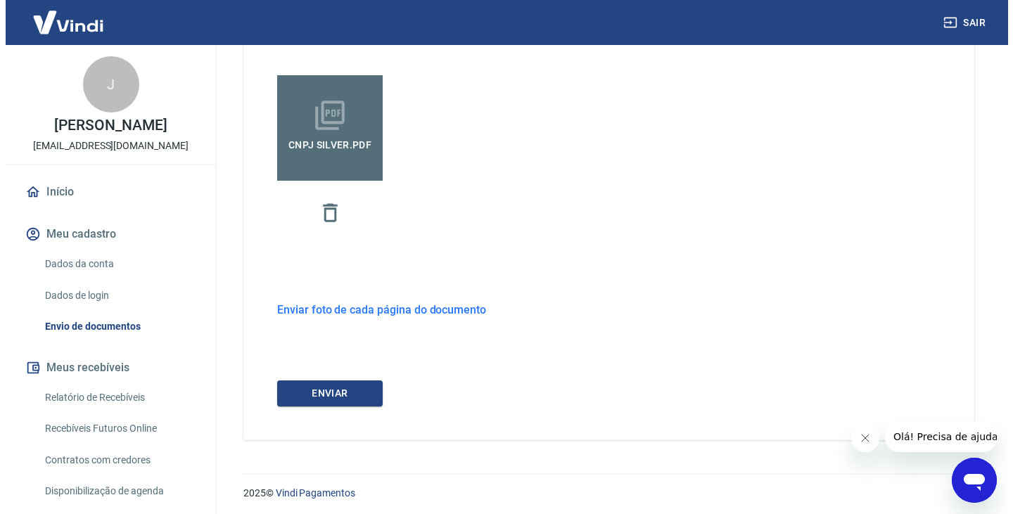
scroll to position [461, 0]
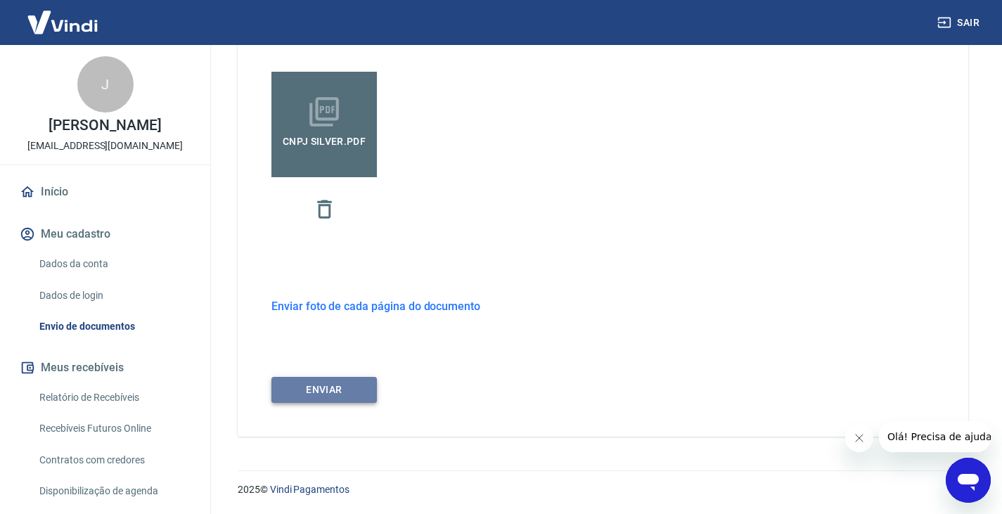
click at [366, 392] on button "ENVIAR" at bounding box center [323, 390] width 105 height 26
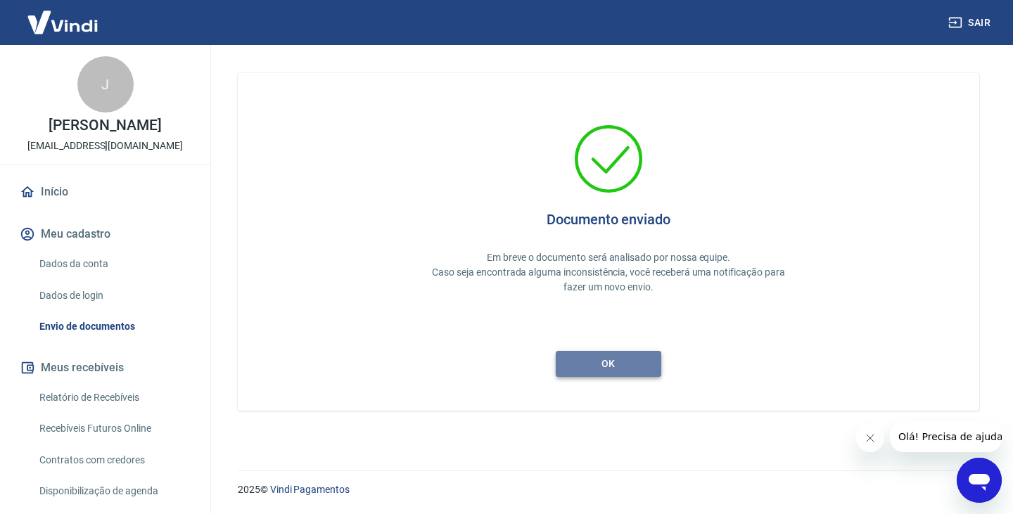
click at [601, 368] on button "ok" at bounding box center [607, 364] width 105 height 26
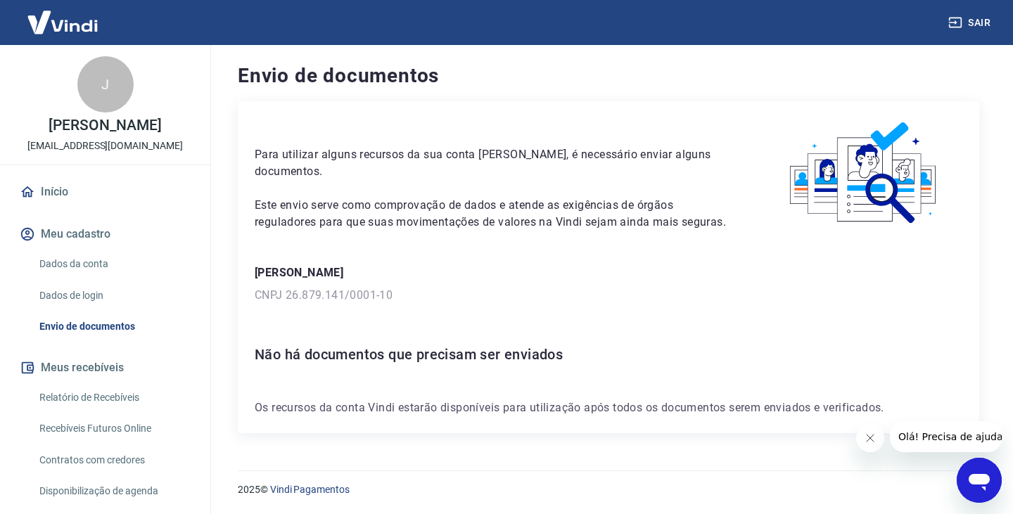
scroll to position [70, 0]
